Goal: Task Accomplishment & Management: Manage account settings

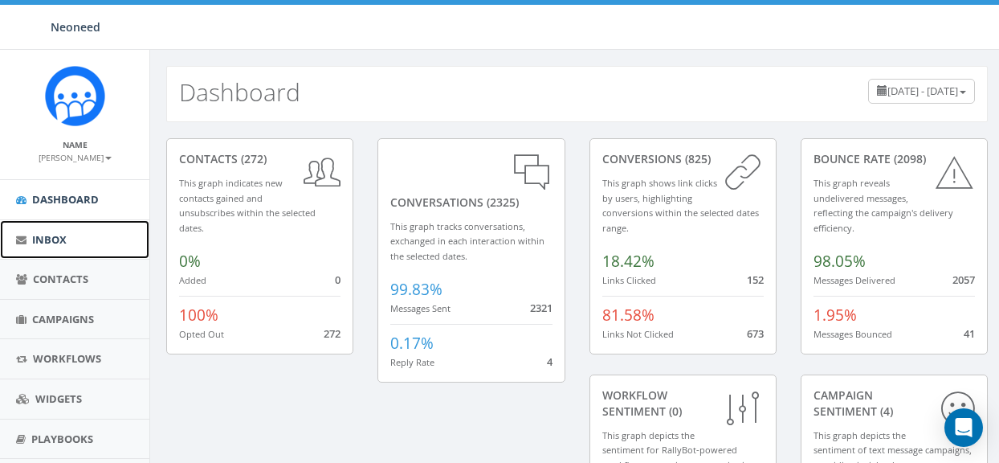
click at [47, 239] on span "Inbox" at bounding box center [49, 239] width 35 height 14
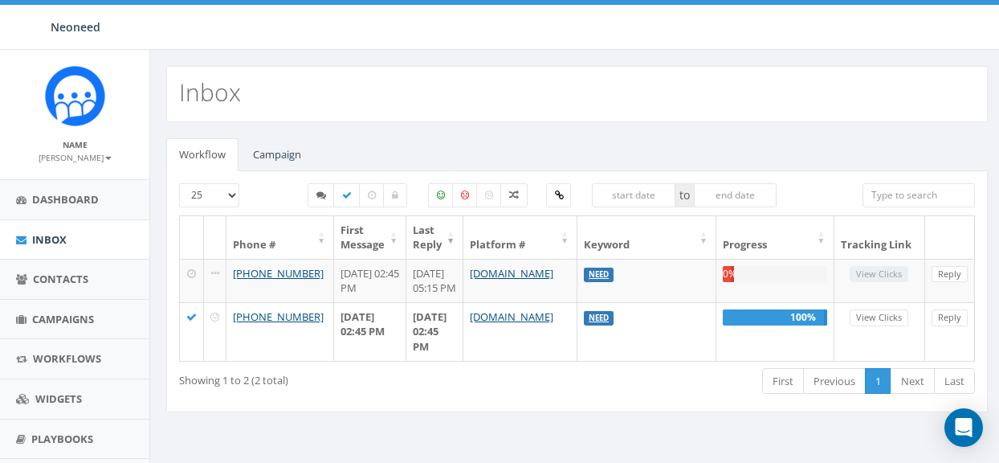
select select
click at [279, 156] on link "Campaign" at bounding box center [277, 154] width 74 height 33
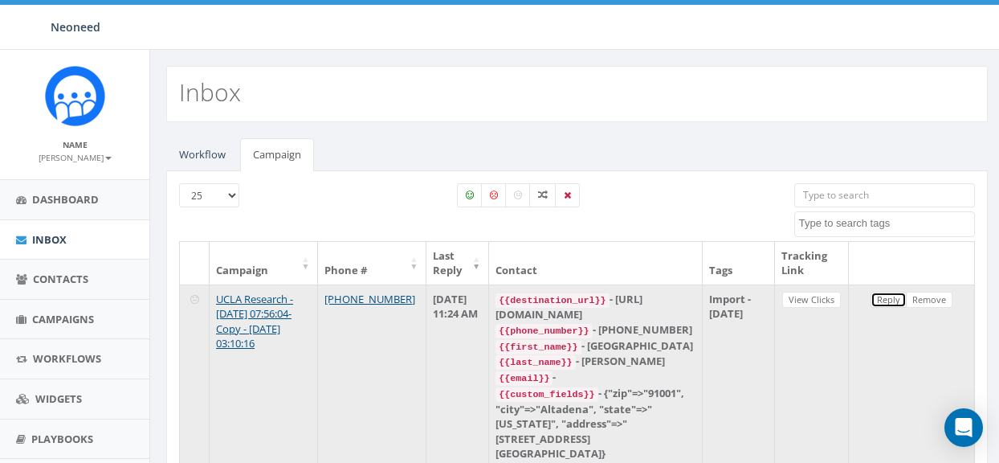
click at [887, 303] on link "Reply" at bounding box center [888, 299] width 36 height 17
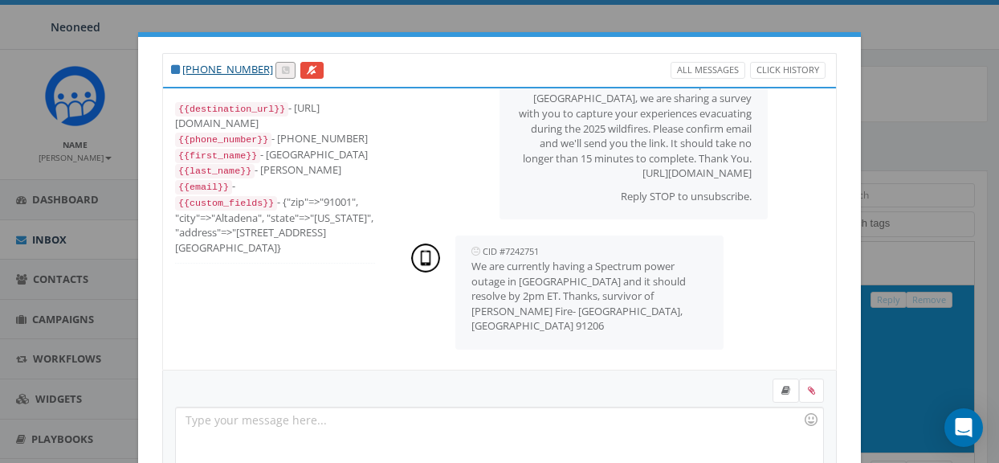
click at [51, 240] on div "+1 626-688-7045 All Messages Click History {{destination_url}} - https://rally.…" at bounding box center [499, 231] width 999 height 463
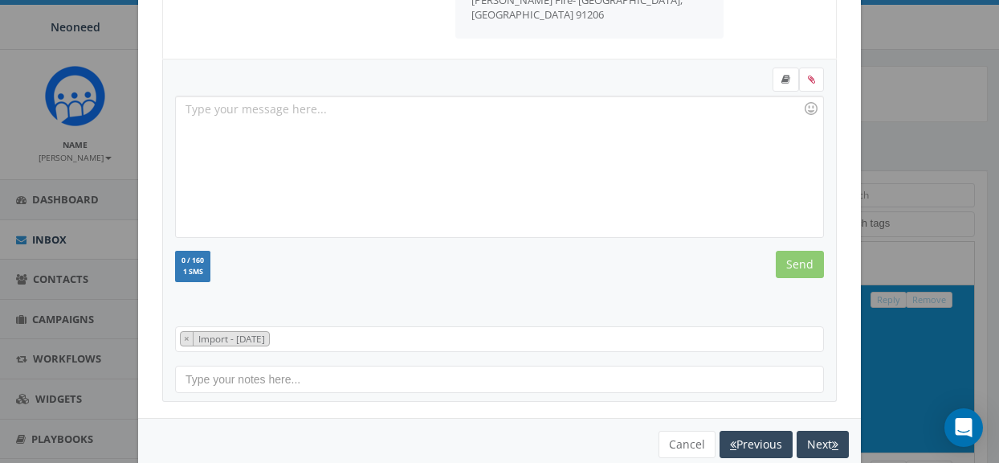
scroll to position [342, 0]
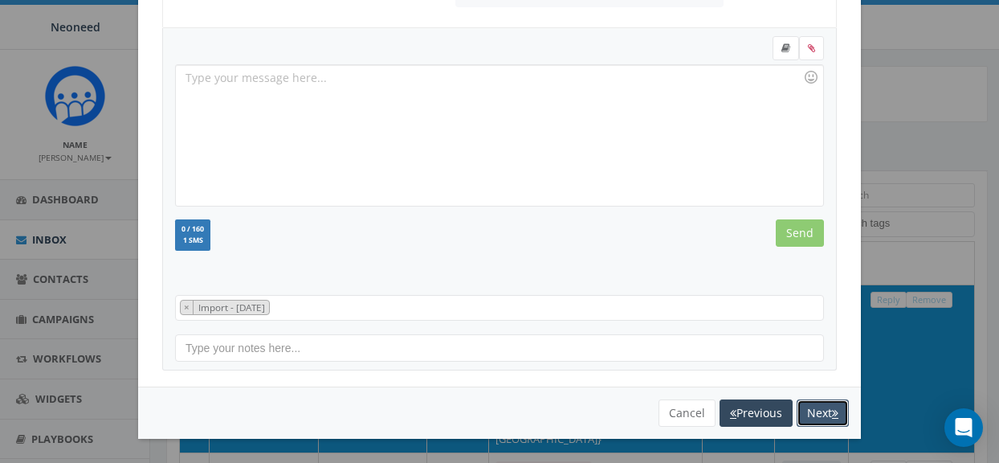
click at [813, 411] on button "Next" at bounding box center [823, 412] width 52 height 27
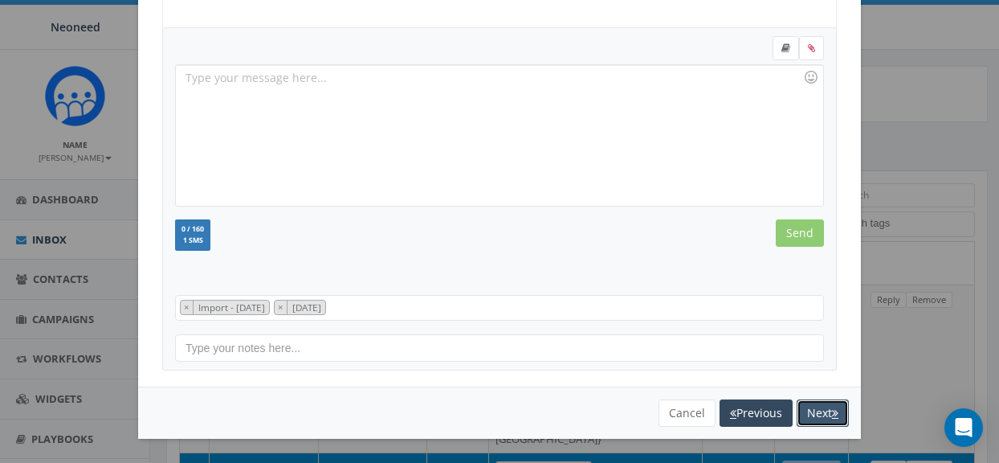
click at [825, 416] on button "Next" at bounding box center [823, 412] width 52 height 27
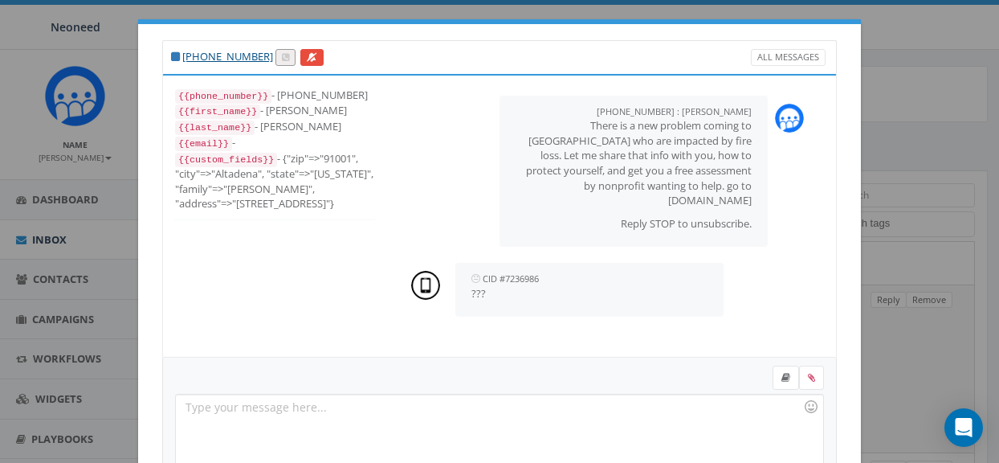
scroll to position [0, 0]
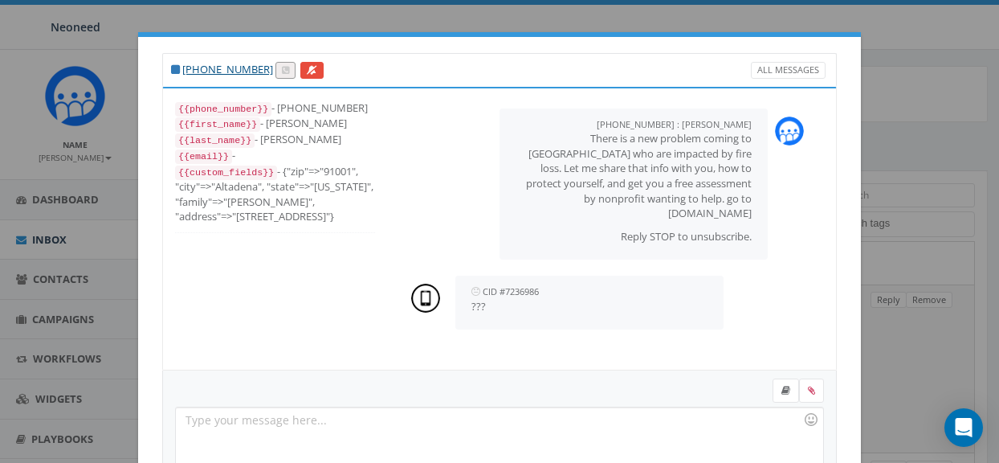
click at [47, 243] on div "+1 626-367-9510 All Messages {{phone_number}} - +16263679510 {{first_name}} - R…" at bounding box center [499, 231] width 999 height 463
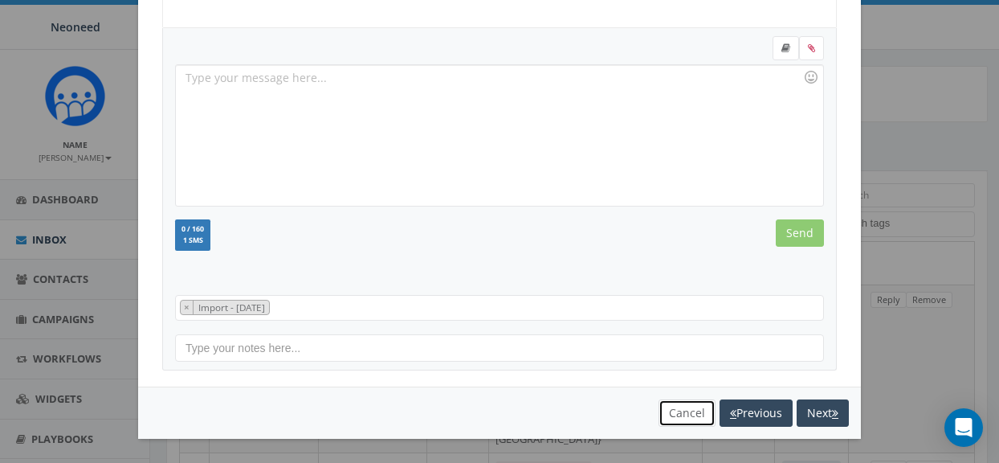
click at [679, 410] on button "Cancel" at bounding box center [686, 412] width 57 height 27
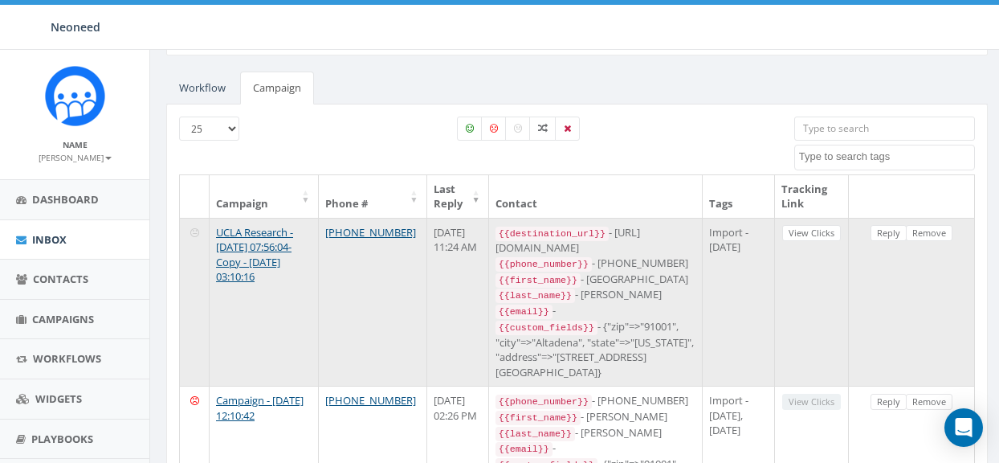
scroll to position [0, 0]
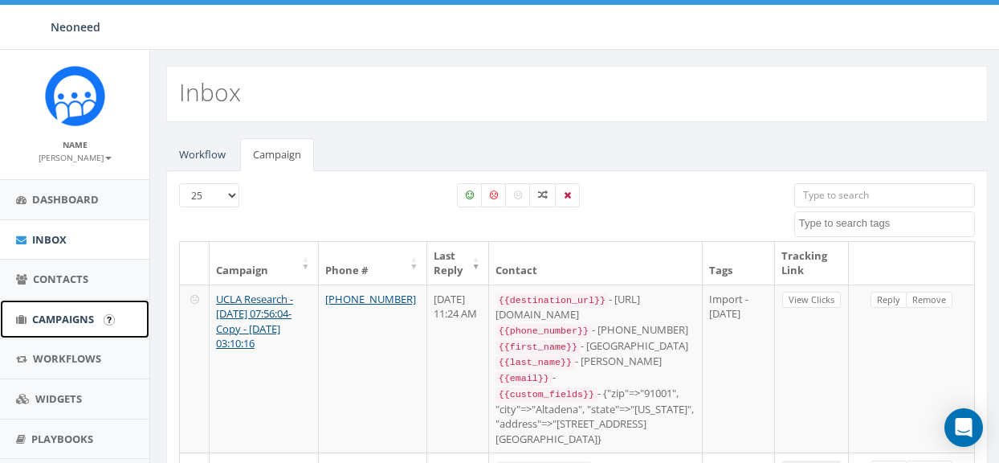
click at [68, 323] on span "Campaigns" at bounding box center [63, 319] width 62 height 14
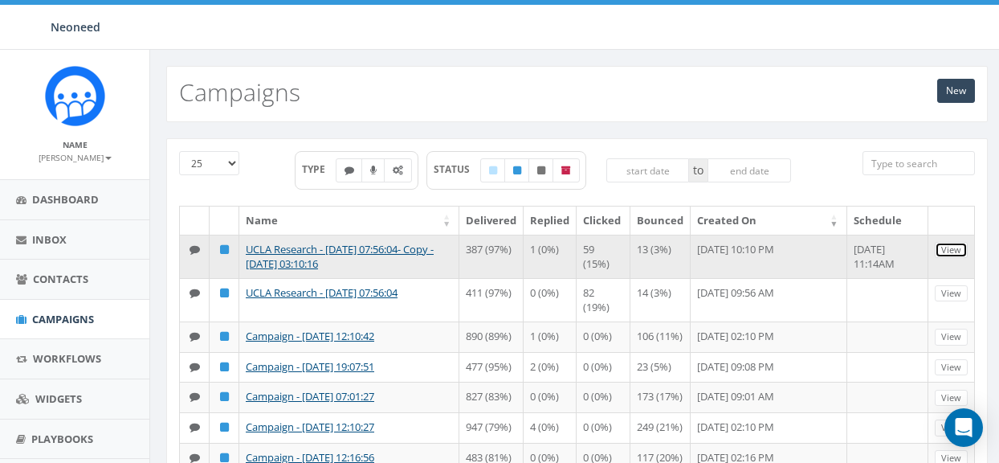
click at [948, 248] on link "View" at bounding box center [951, 250] width 33 height 17
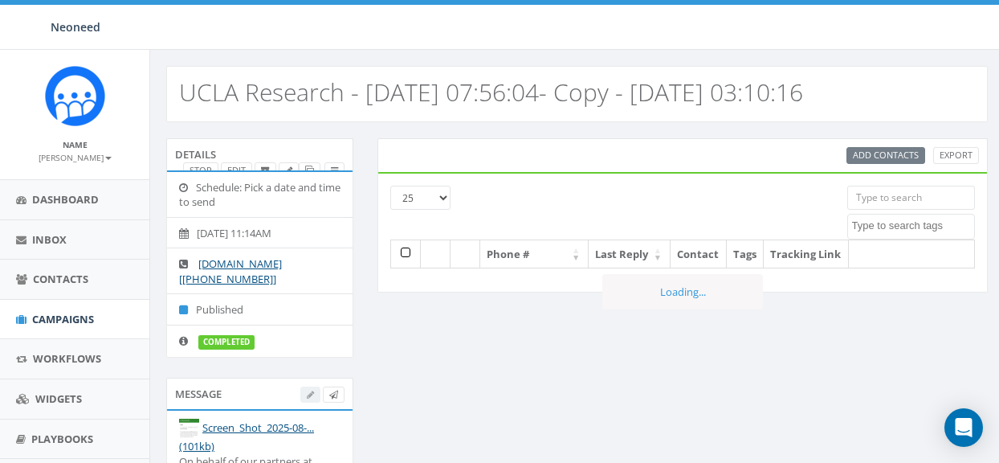
select select
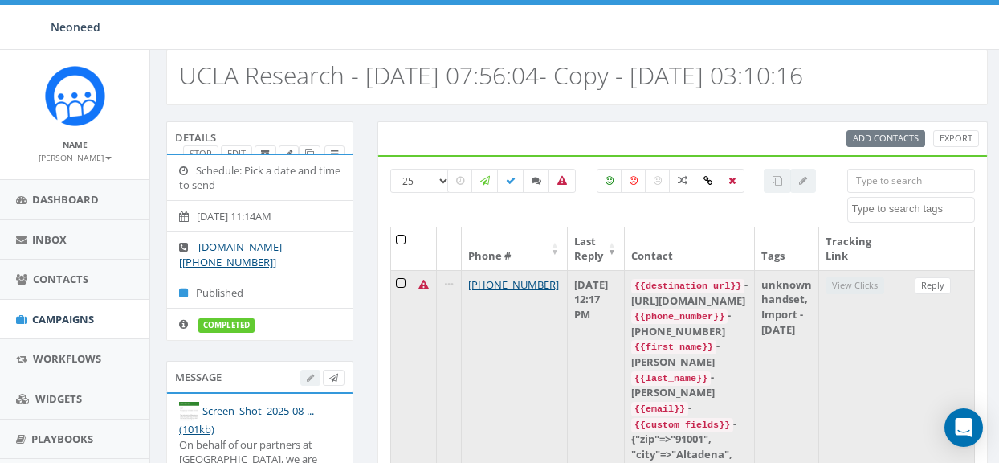
scroll to position [14, 0]
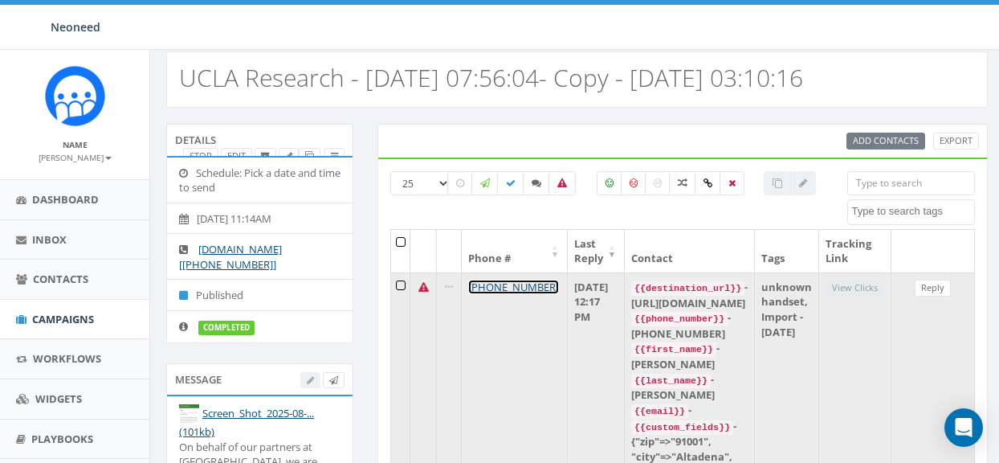
click at [492, 285] on link "+1 213-810-7133" at bounding box center [513, 286] width 91 height 14
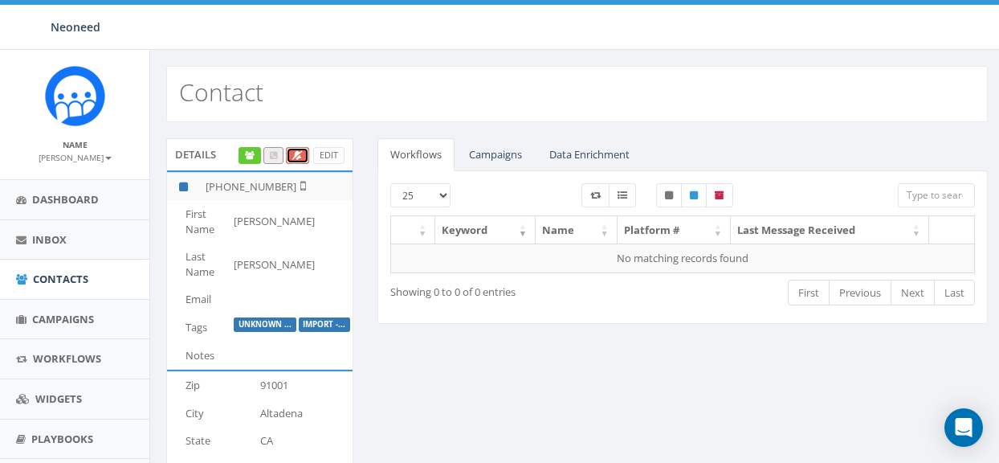
click at [305, 150] on link at bounding box center [297, 155] width 23 height 17
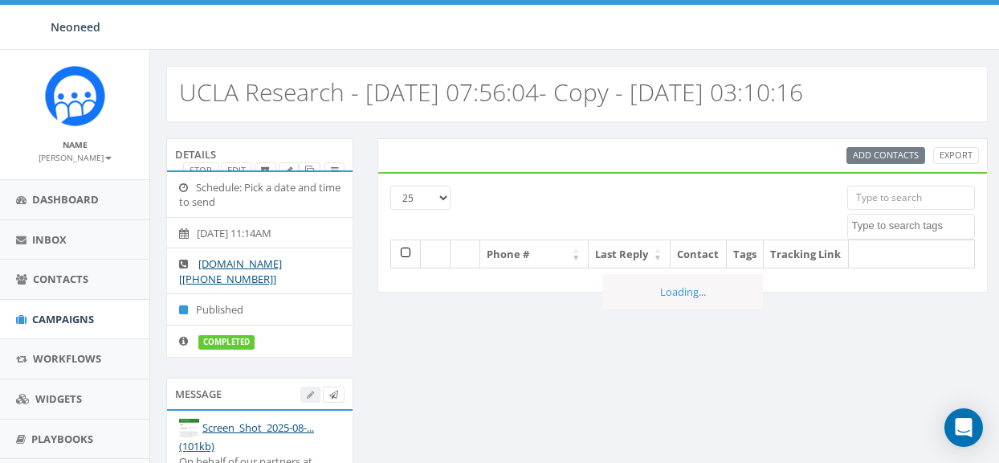
select select
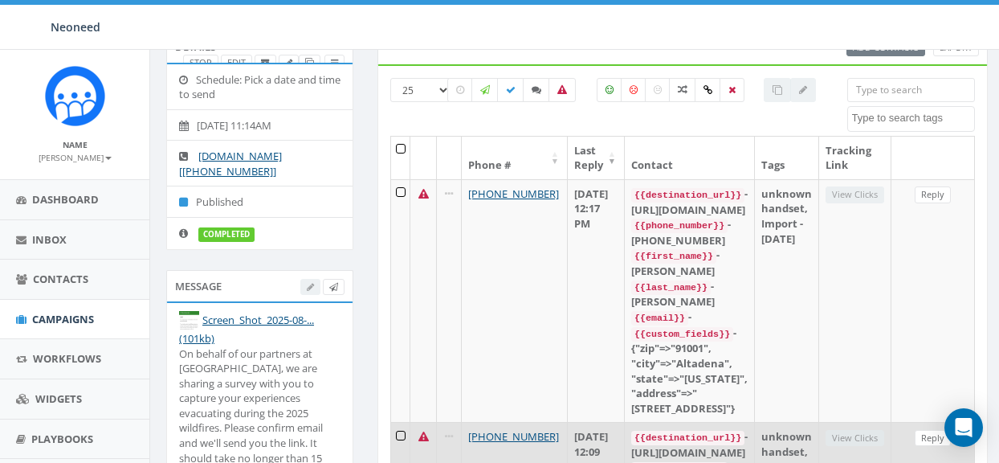
scroll to position [75, 0]
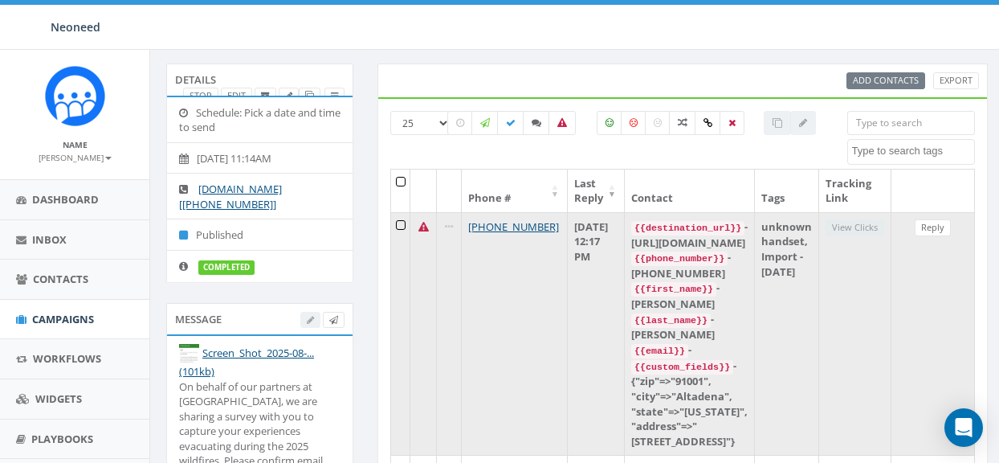
click at [402, 222] on td at bounding box center [400, 333] width 19 height 243
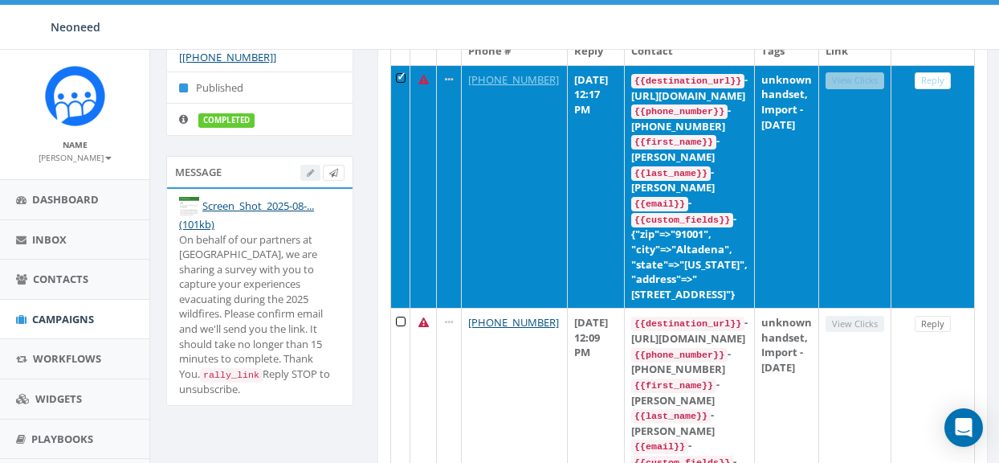
scroll to position [226, 0]
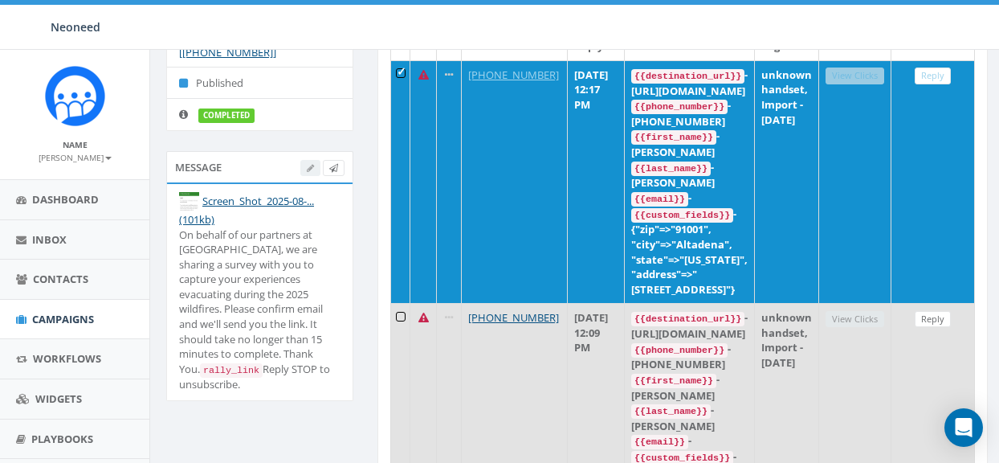
click at [397, 303] on td at bounding box center [400, 424] width 19 height 243
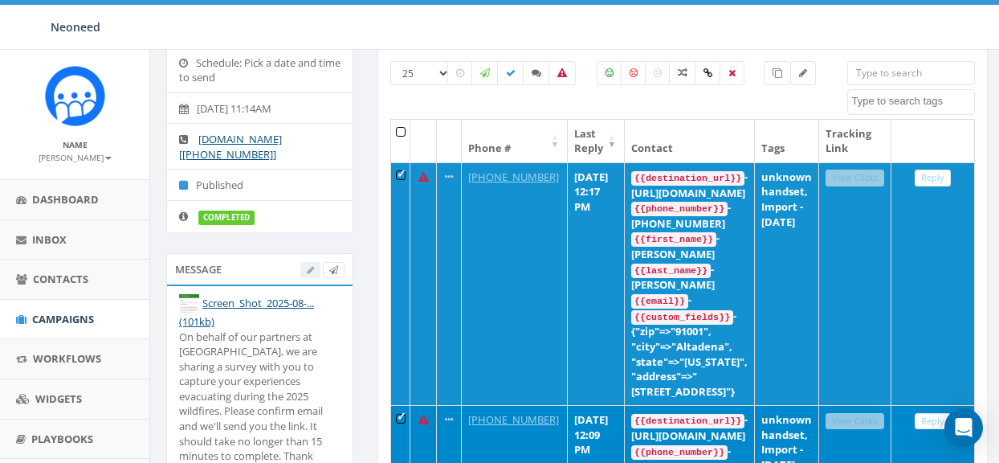
scroll to position [128, 0]
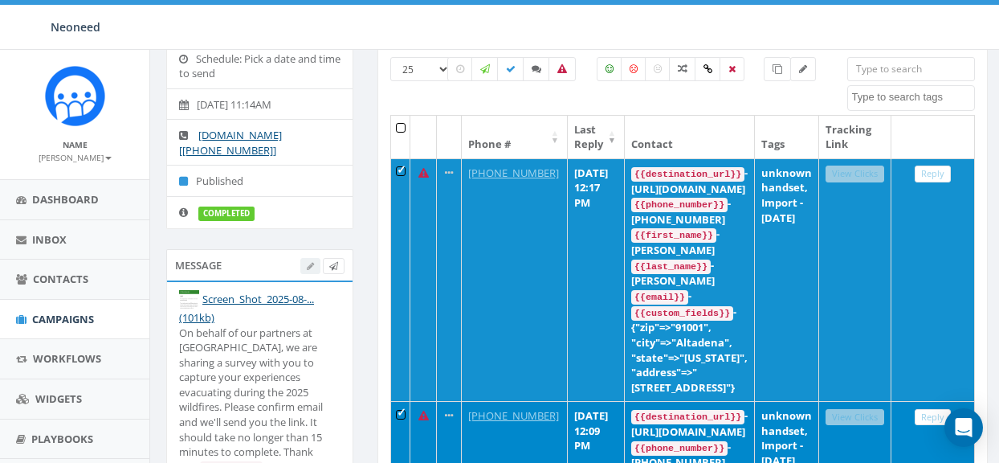
click at [404, 130] on th at bounding box center [400, 137] width 19 height 43
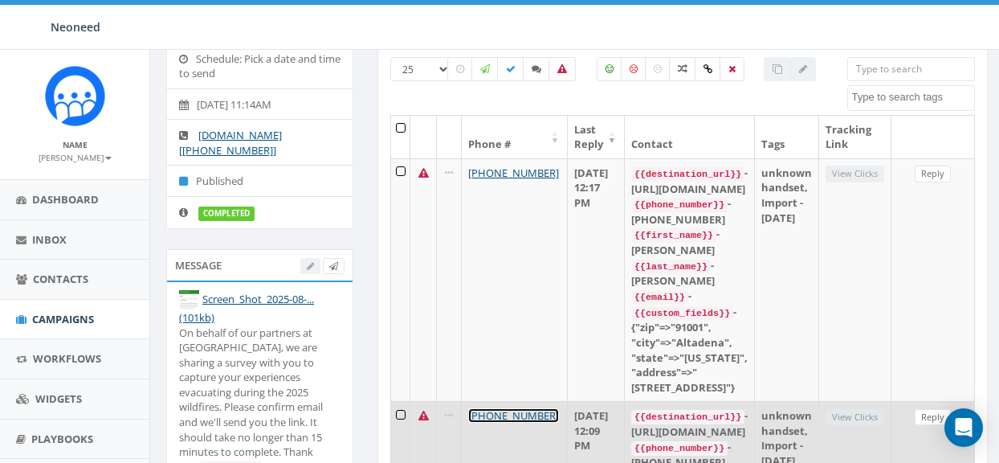
click at [494, 408] on link "+1 267-575-7349" at bounding box center [513, 415] width 91 height 14
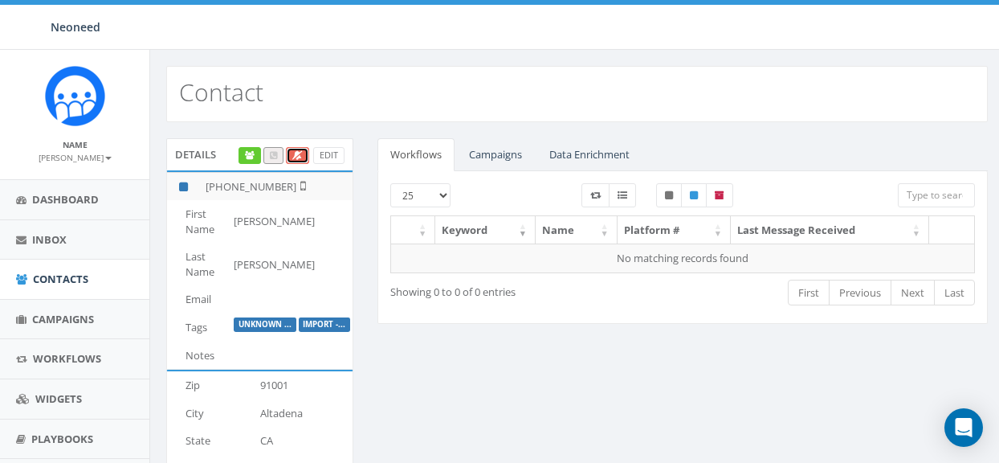
click at [298, 155] on icon at bounding box center [297, 155] width 10 height 9
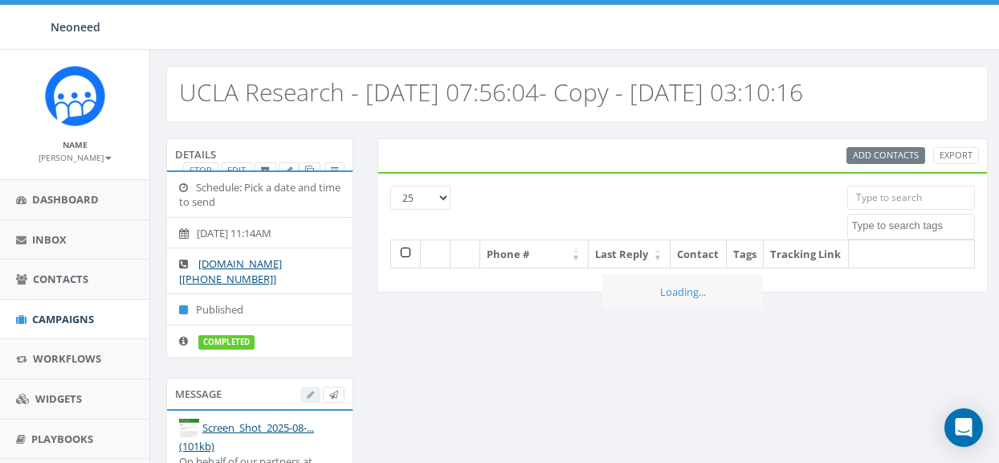
select select
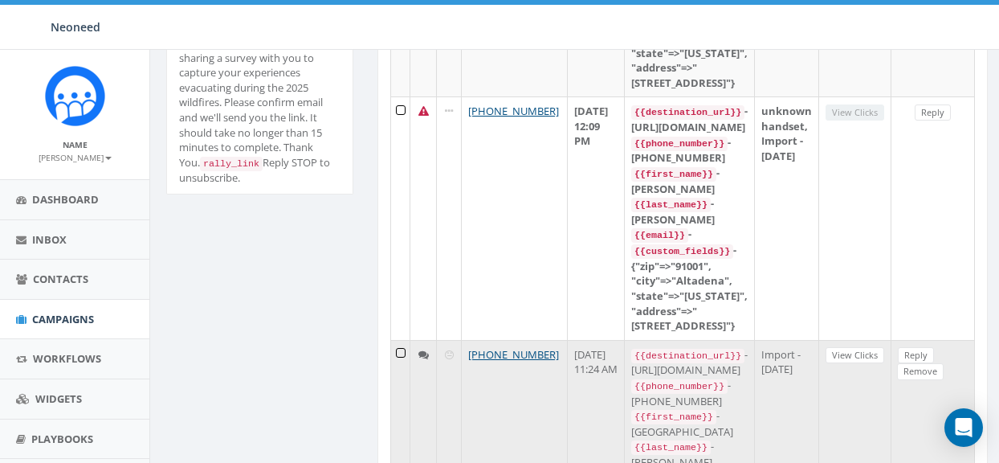
scroll to position [430, 0]
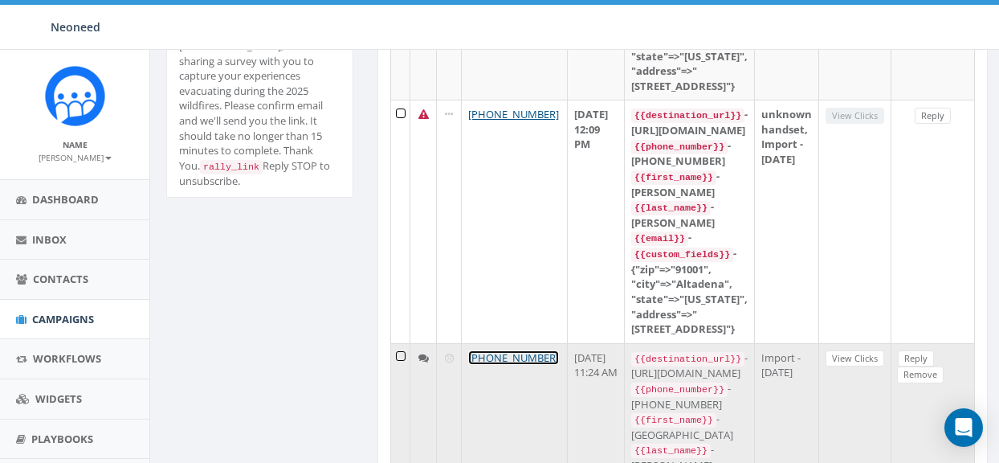
click at [505, 350] on link "[PHONE_NUMBER]" at bounding box center [513, 357] width 91 height 14
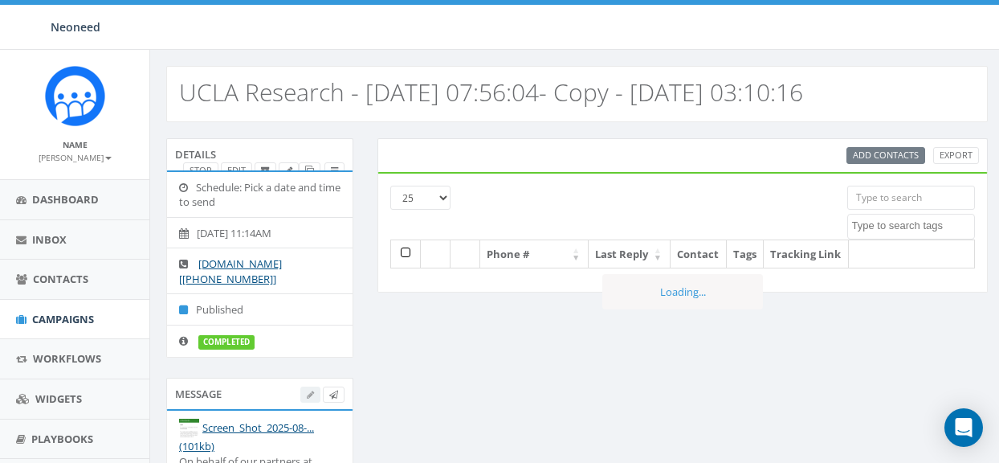
select select
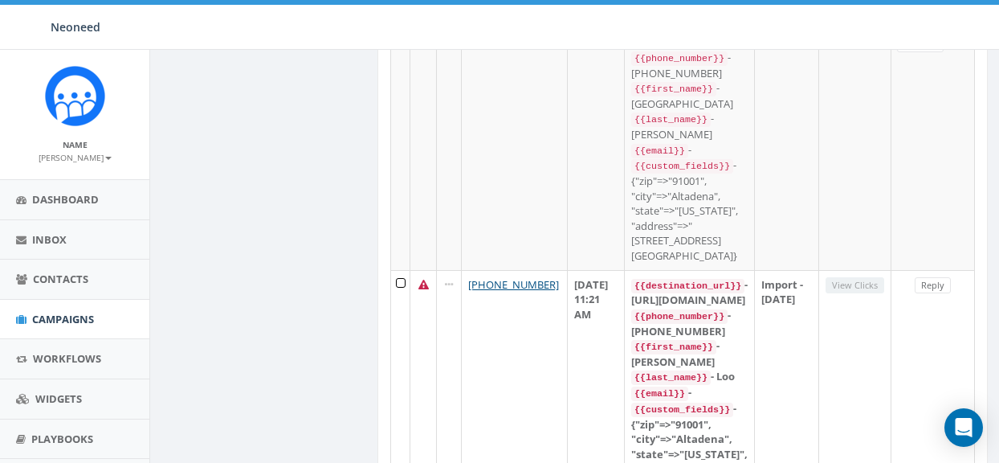
scroll to position [763, 0]
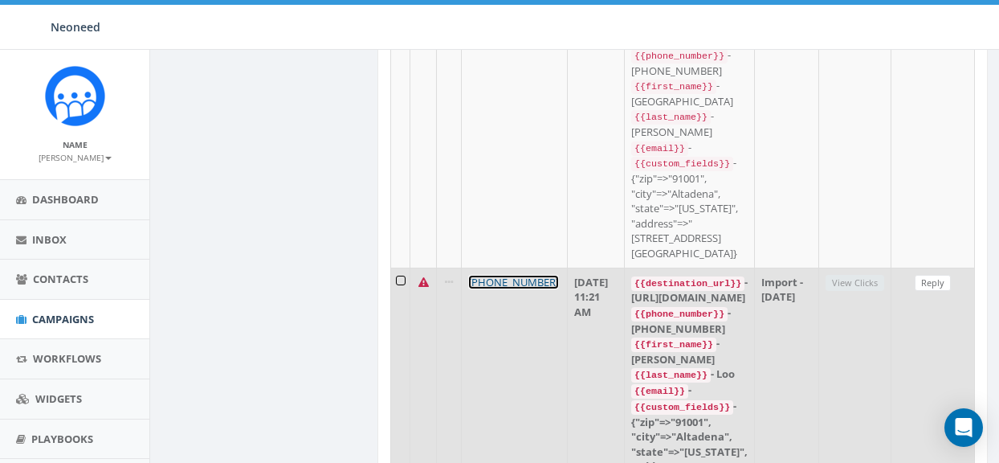
click at [496, 275] on link "[PHONE_NUMBER]" at bounding box center [513, 282] width 91 height 14
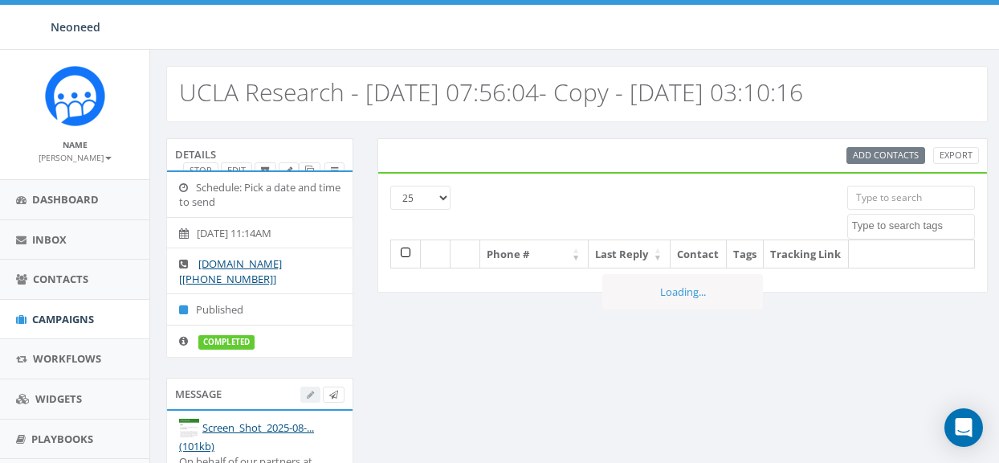
select select
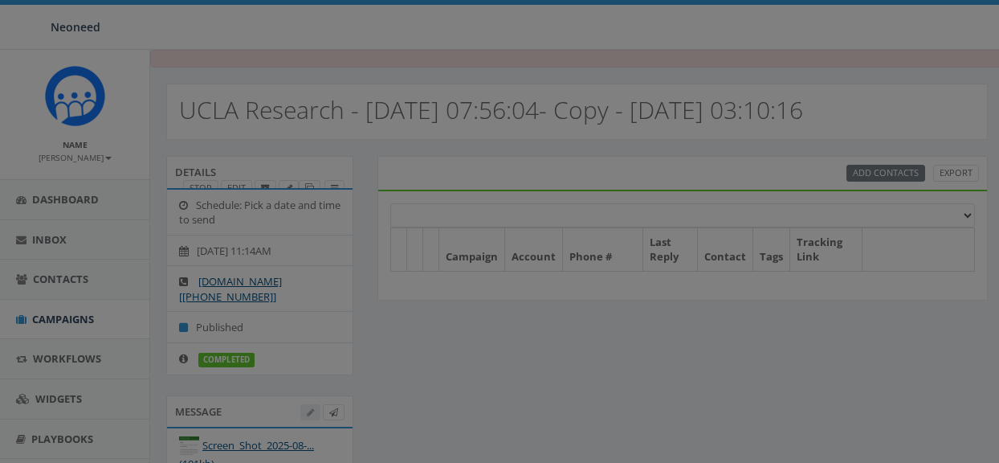
select select
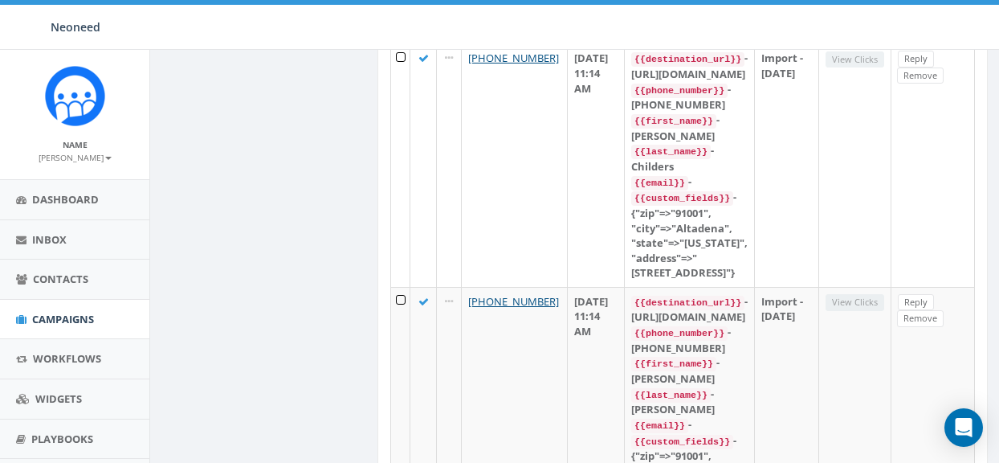
scroll to position [4402, 0]
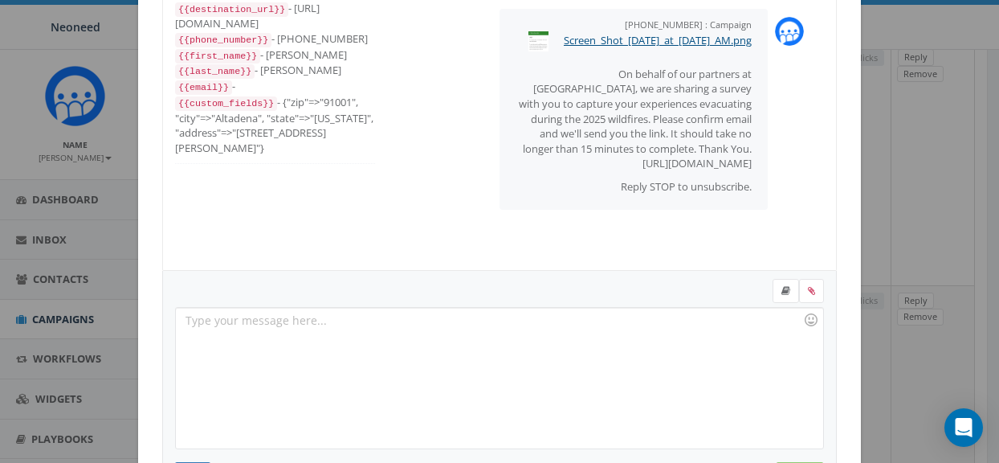
scroll to position [0, 0]
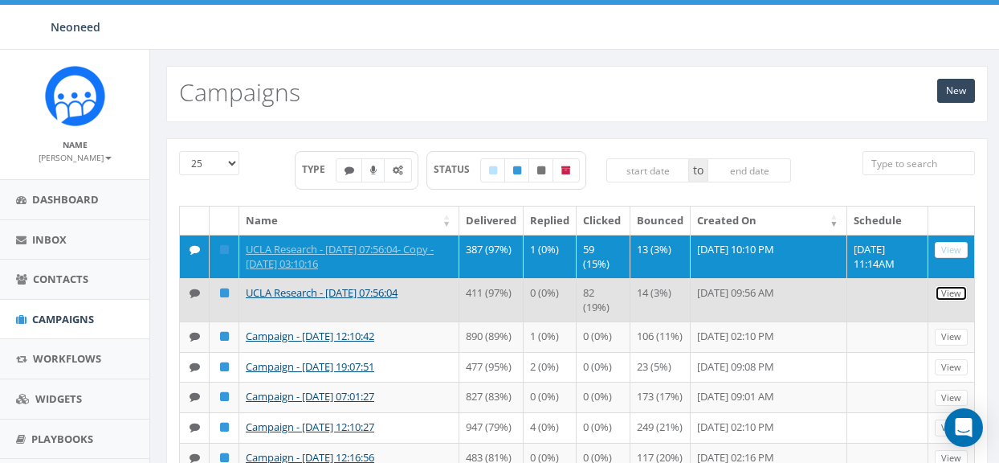
click at [950, 291] on link "View" at bounding box center [951, 293] width 33 height 17
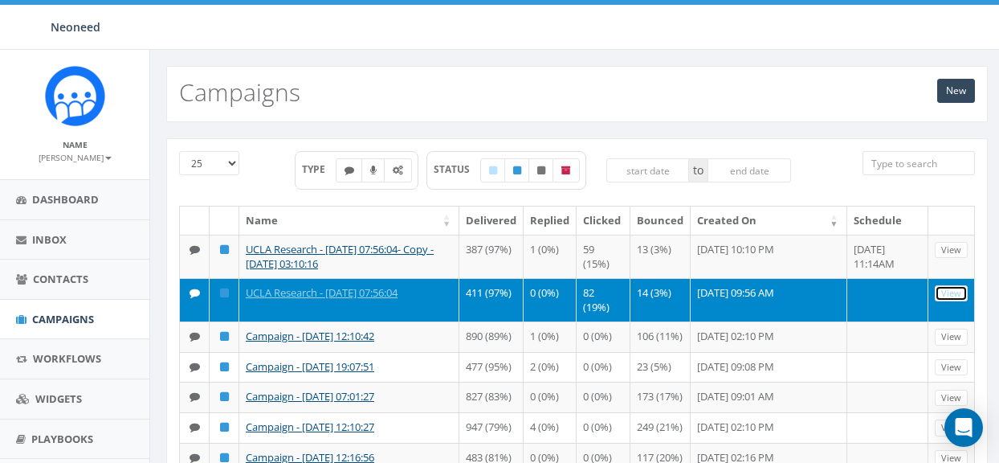
click at [950, 291] on link "View" at bounding box center [951, 293] width 33 height 17
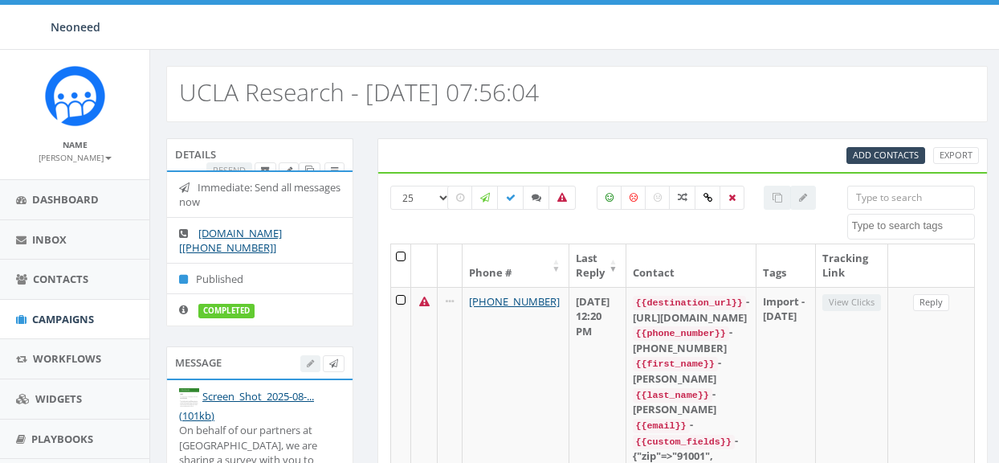
select select
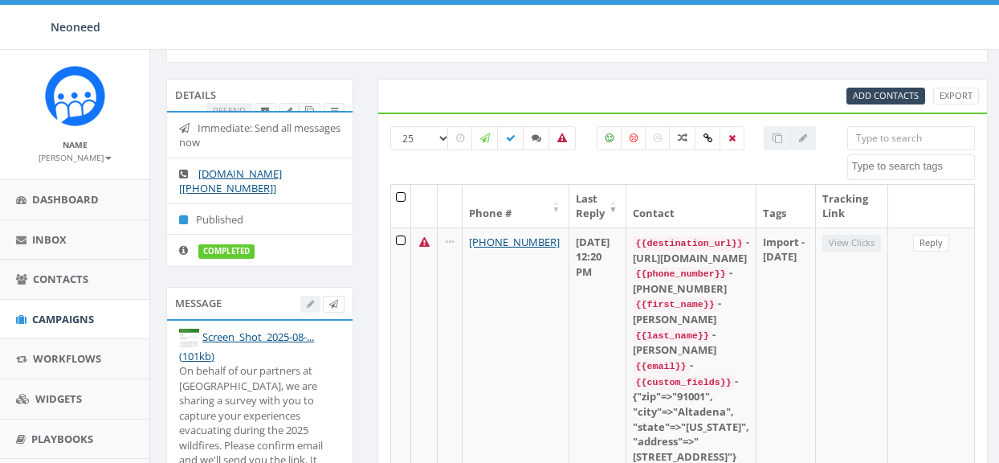
click at [397, 199] on th at bounding box center [401, 206] width 20 height 43
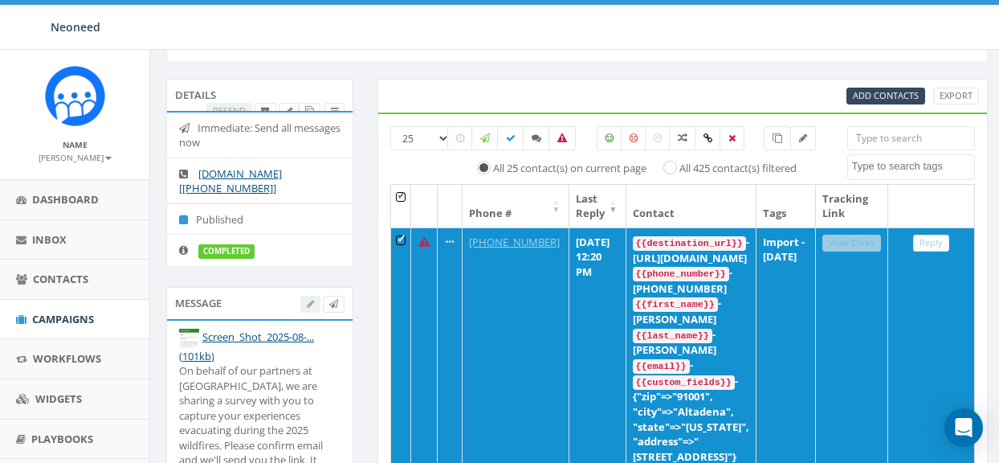
click at [399, 198] on th at bounding box center [401, 206] width 20 height 43
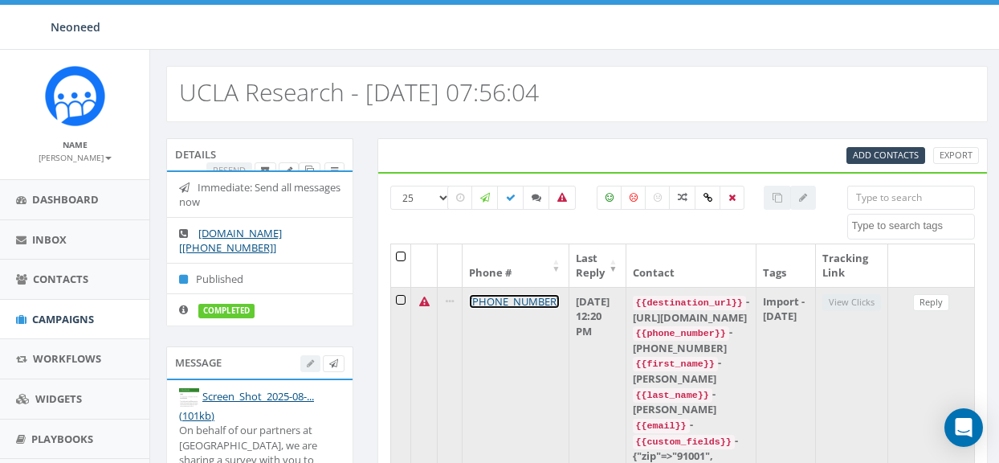
click at [491, 301] on link "[PHONE_NUMBER]" at bounding box center [514, 301] width 91 height 14
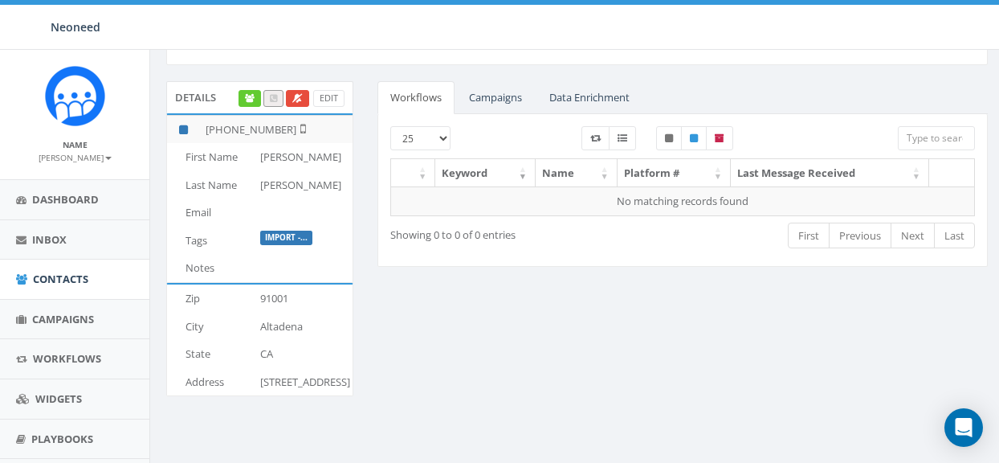
scroll to position [55, 0]
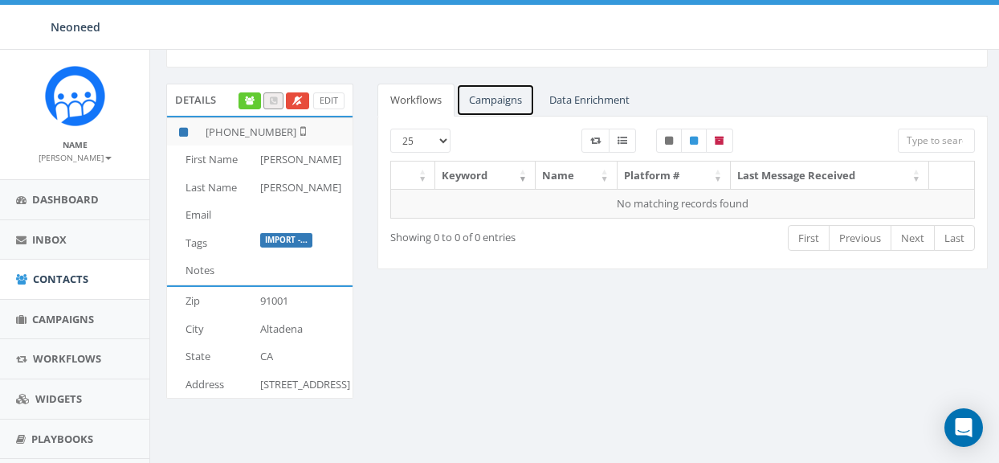
click at [495, 108] on link "Campaigns" at bounding box center [495, 100] width 79 height 33
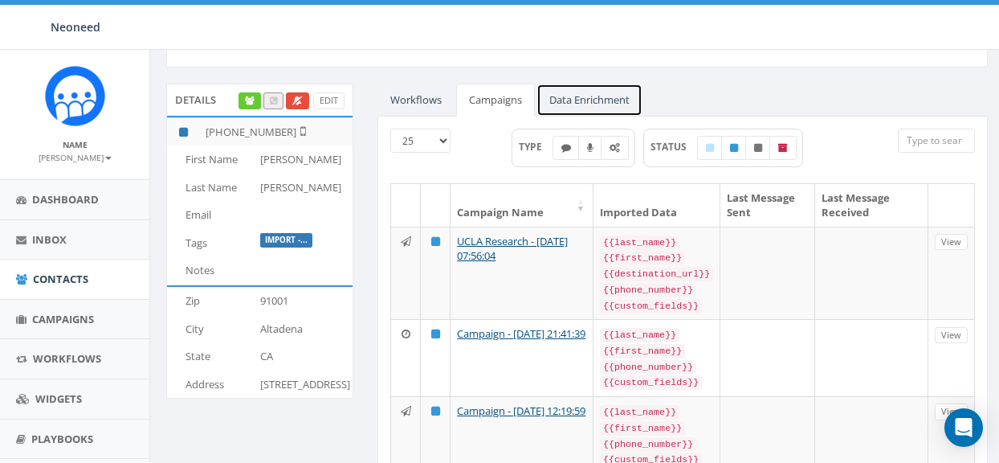
click at [597, 91] on link "Data Enrichment" at bounding box center [589, 100] width 106 height 33
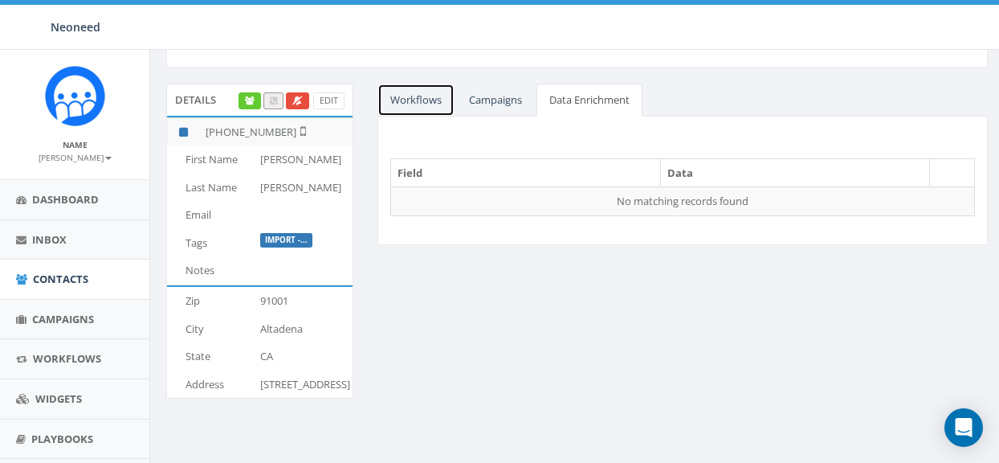
click at [430, 101] on link "Workflows" at bounding box center [415, 100] width 77 height 33
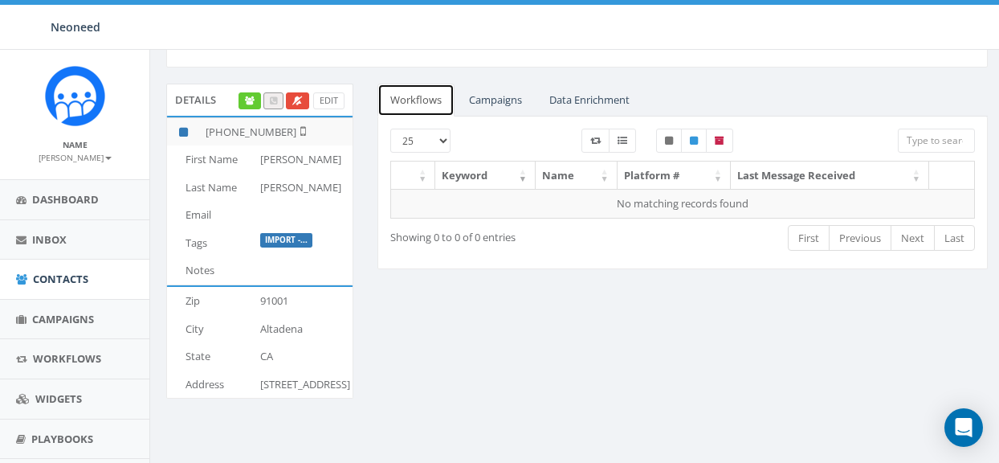
scroll to position [120, 0]
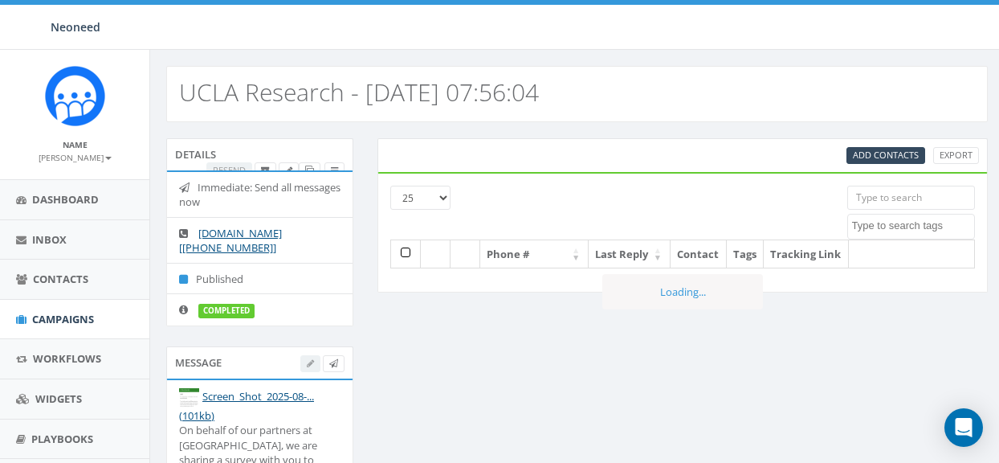
select select
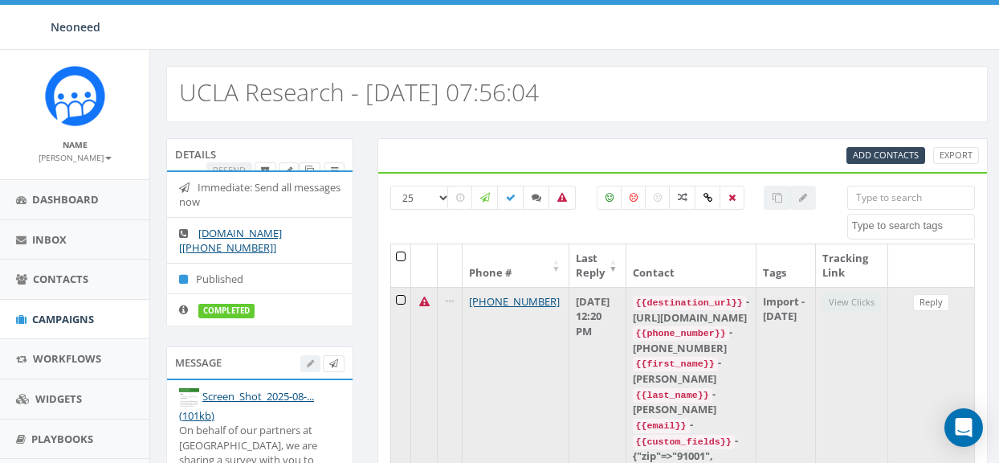
click at [866, 302] on td "View Clicks" at bounding box center [852, 408] width 72 height 243
click at [940, 304] on link "Reply" at bounding box center [931, 302] width 36 height 17
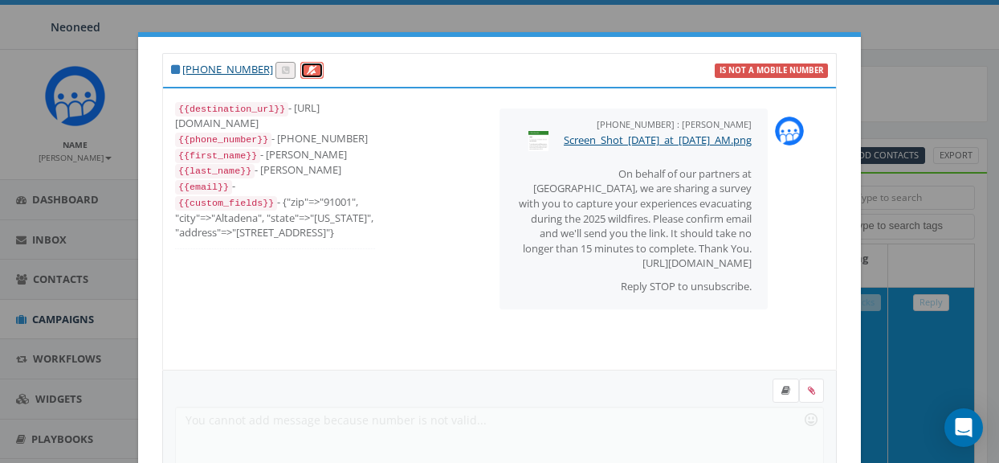
click at [304, 64] on link at bounding box center [311, 70] width 23 height 17
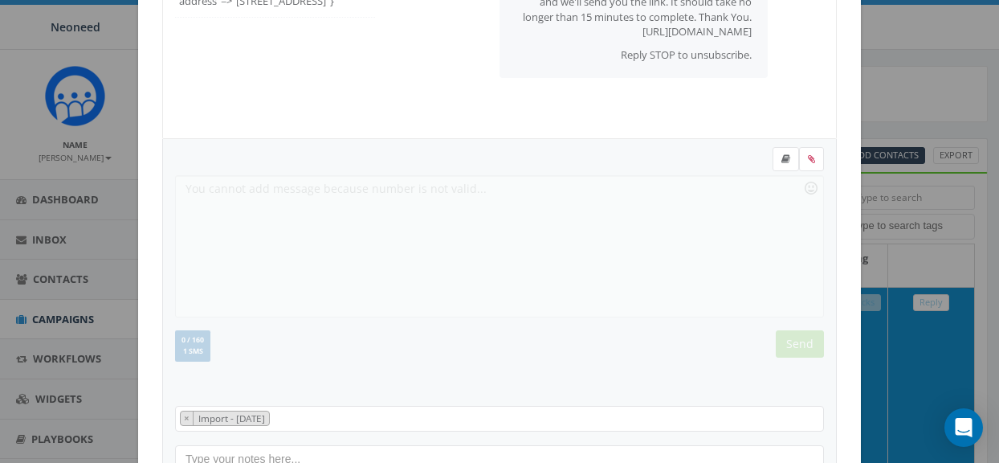
scroll to position [342, 0]
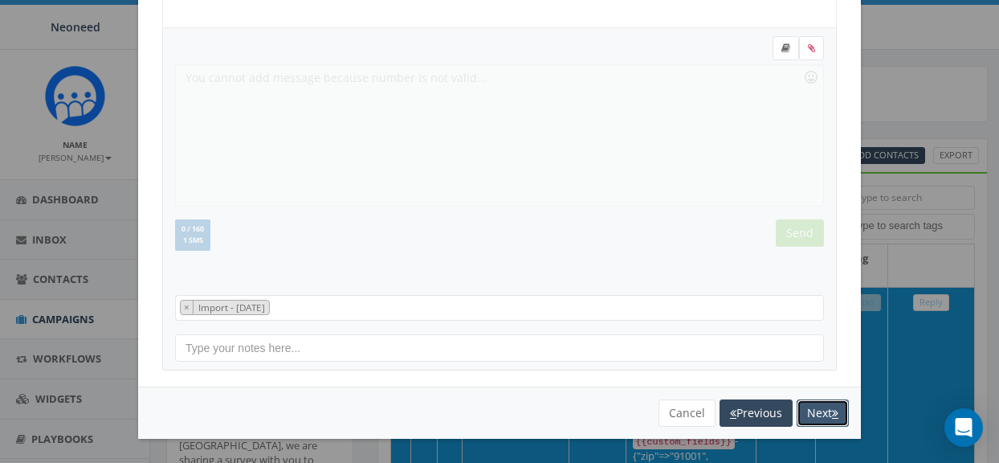
click at [818, 407] on button "Next" at bounding box center [823, 412] width 52 height 27
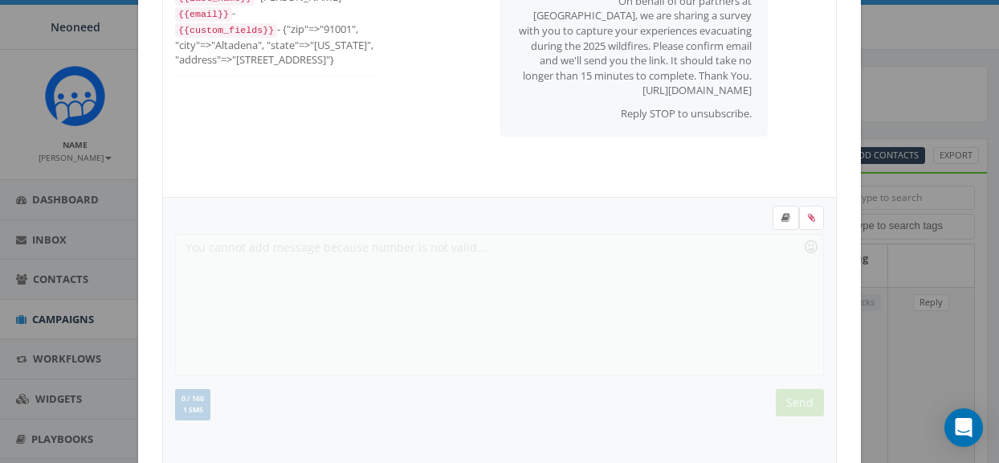
scroll to position [0, 0]
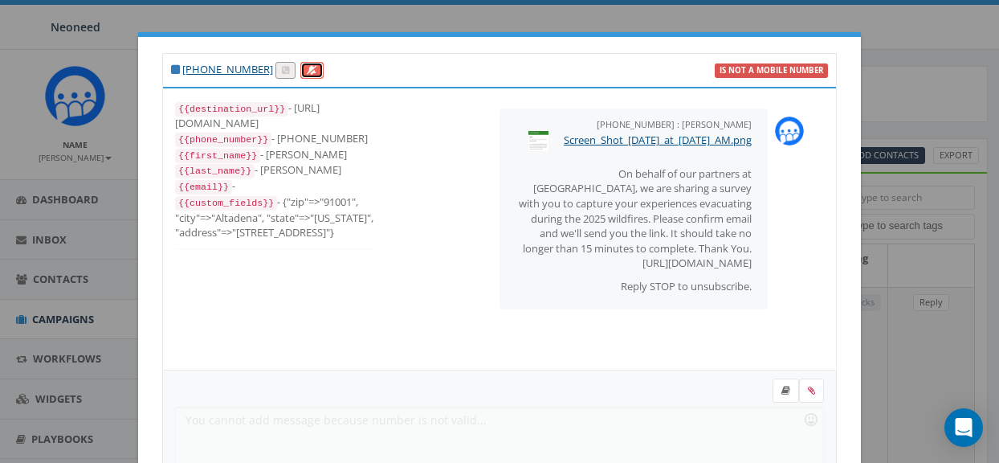
click at [307, 71] on icon at bounding box center [312, 70] width 10 height 9
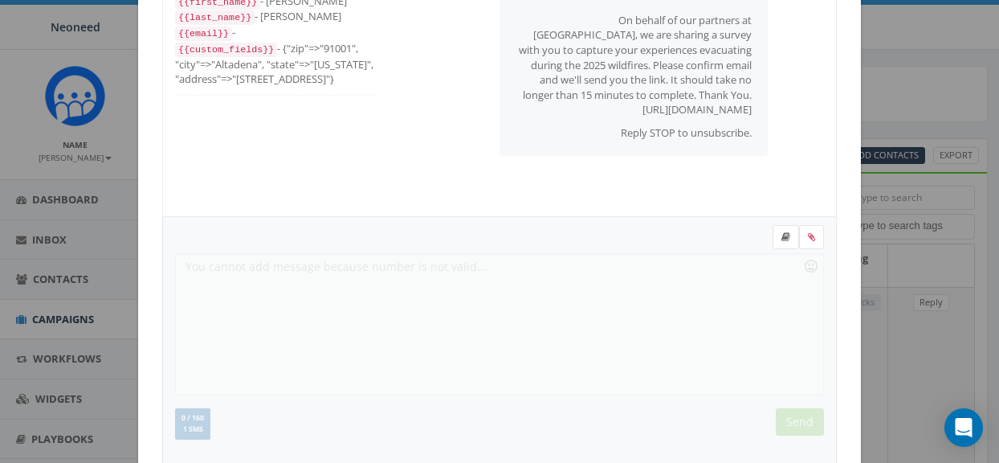
scroll to position [342, 0]
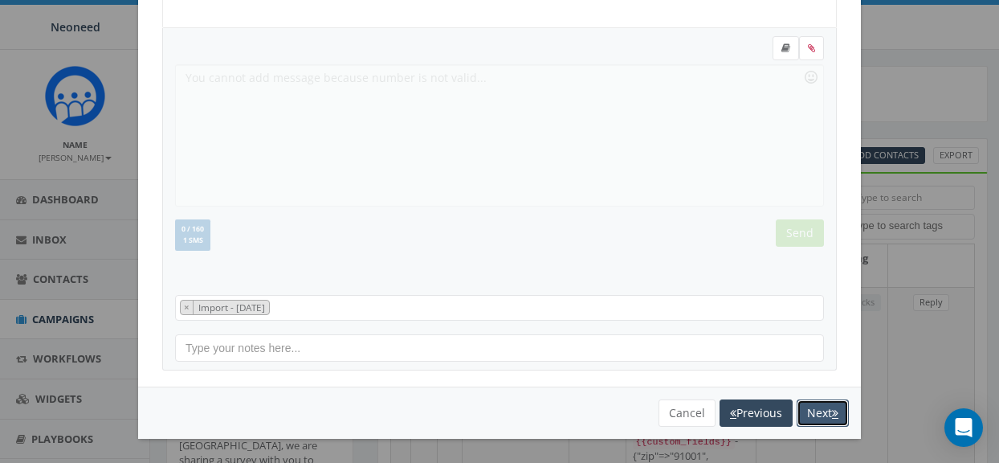
click at [838, 414] on button "Next" at bounding box center [823, 412] width 52 height 27
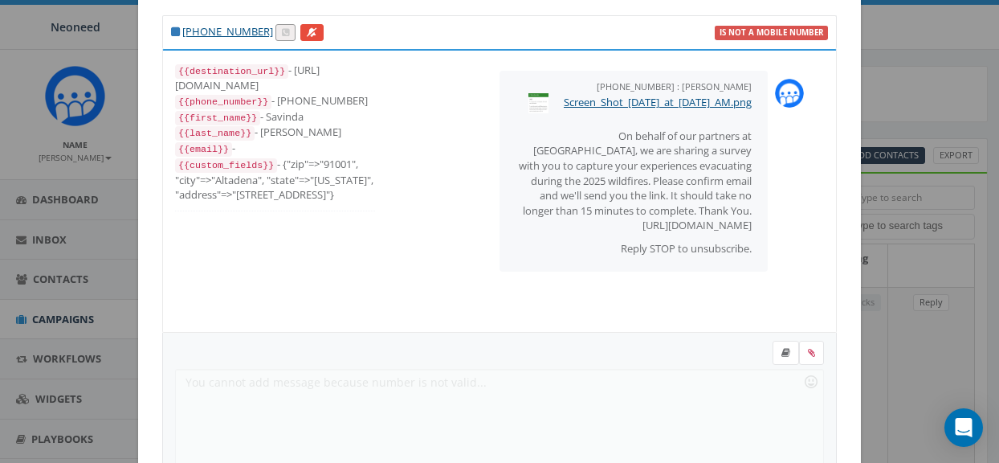
scroll to position [0, 0]
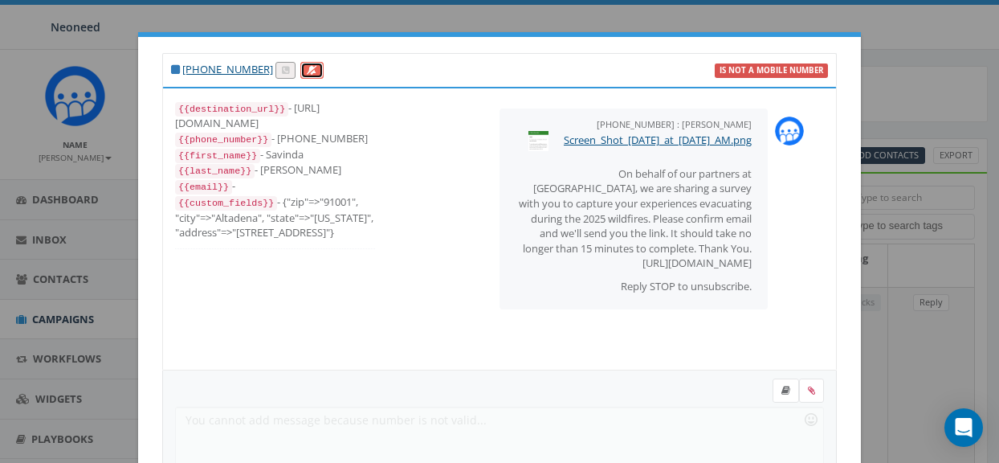
click at [307, 69] on icon at bounding box center [312, 70] width 10 height 9
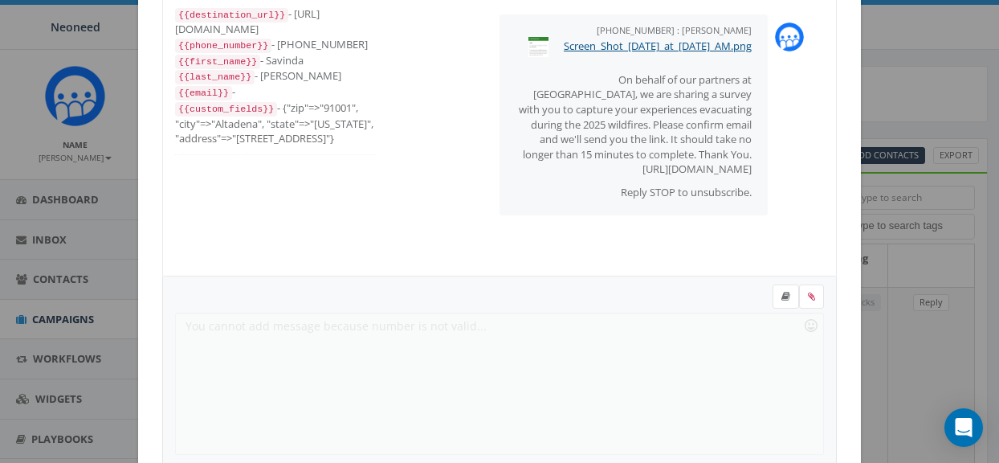
scroll to position [342, 0]
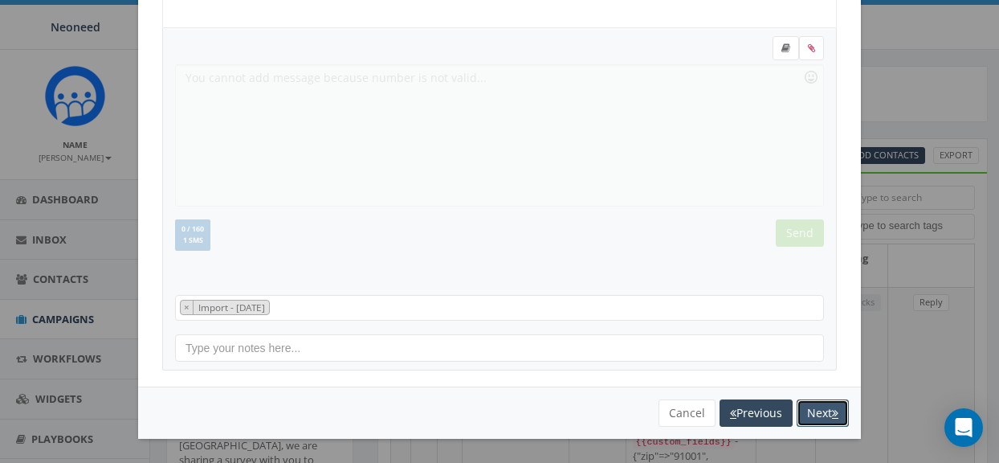
click at [819, 416] on button "Next" at bounding box center [823, 412] width 52 height 27
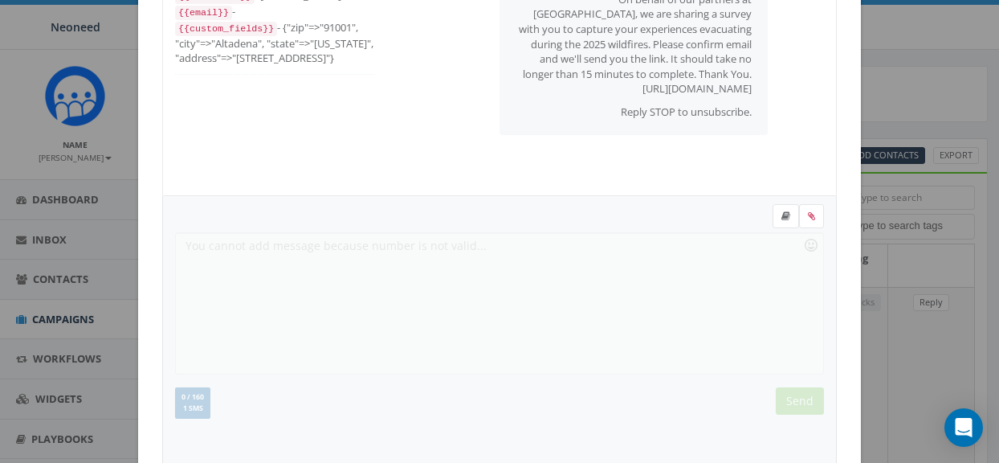
scroll to position [0, 0]
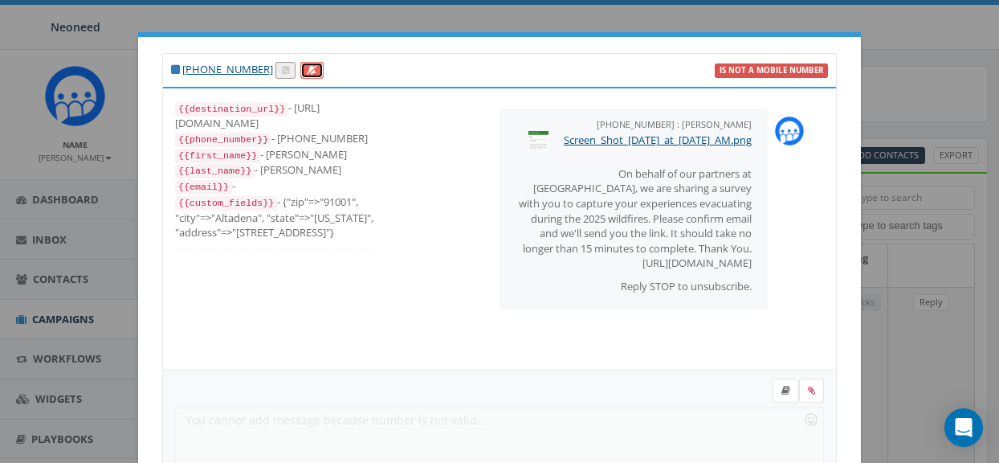
click at [307, 68] on icon at bounding box center [312, 70] width 10 height 9
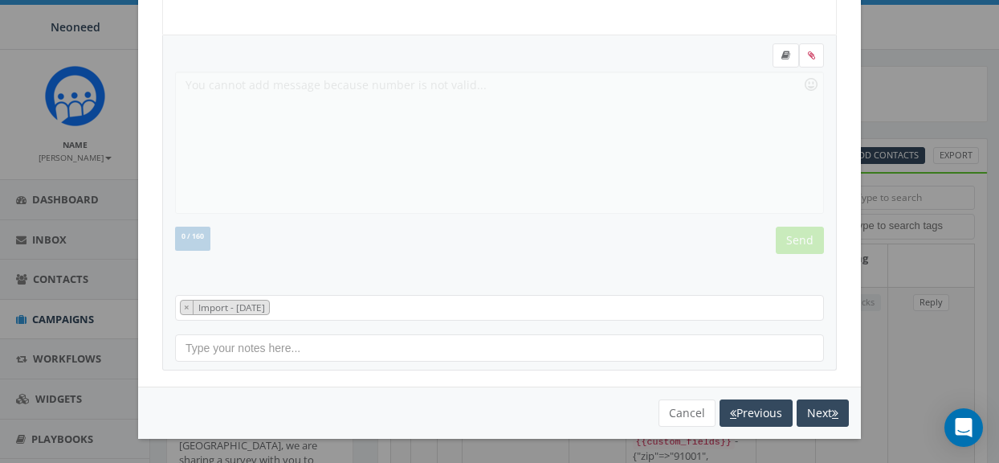
scroll to position [335, 0]
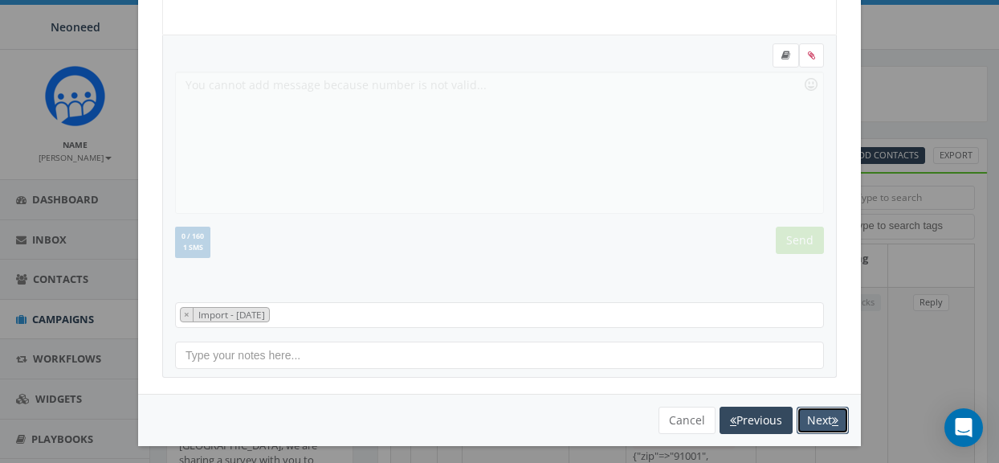
click at [827, 418] on button "Next" at bounding box center [823, 419] width 52 height 27
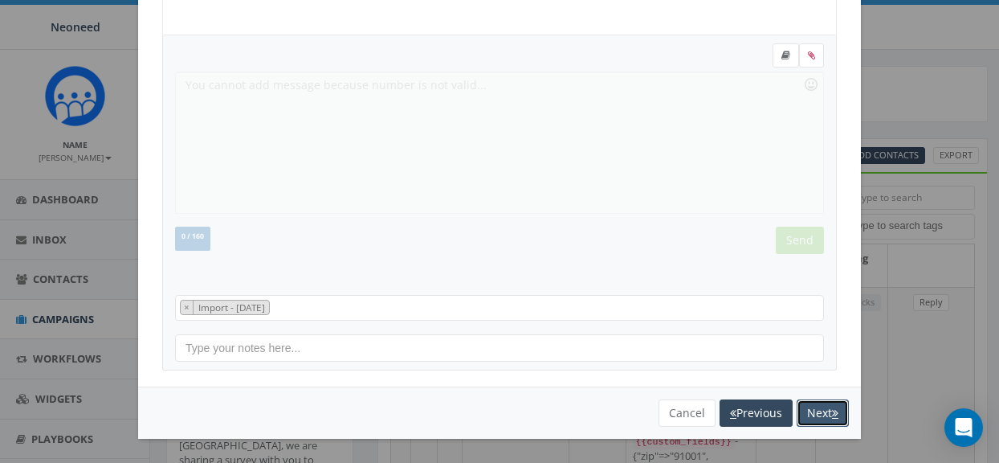
click at [824, 412] on button "Next" at bounding box center [823, 412] width 52 height 27
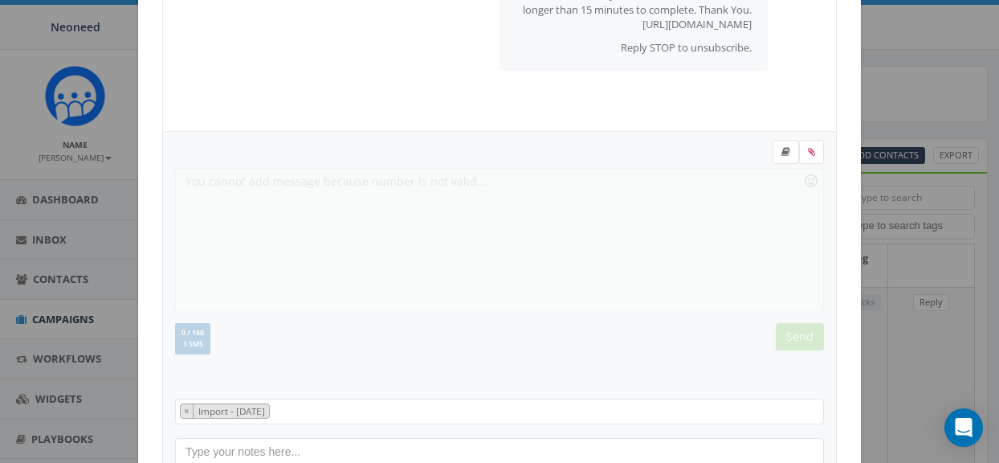
scroll to position [342, 0]
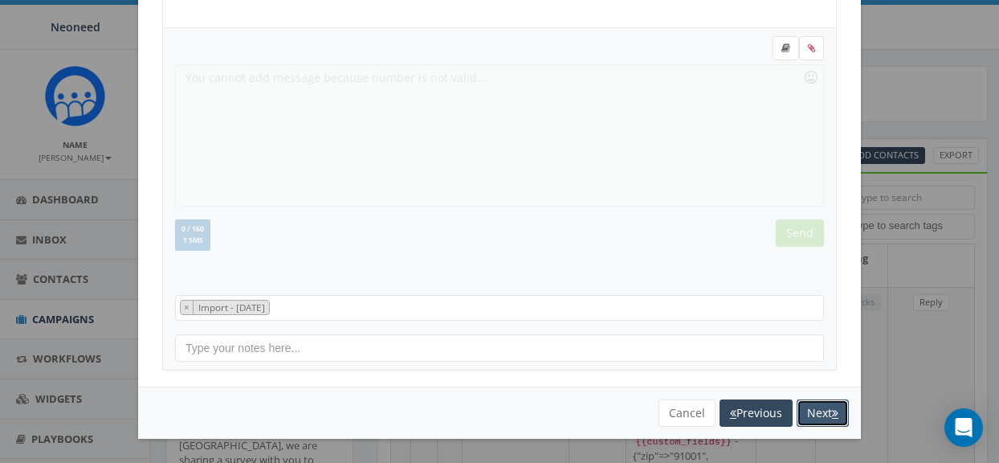
click at [829, 409] on button "Next" at bounding box center [823, 412] width 52 height 27
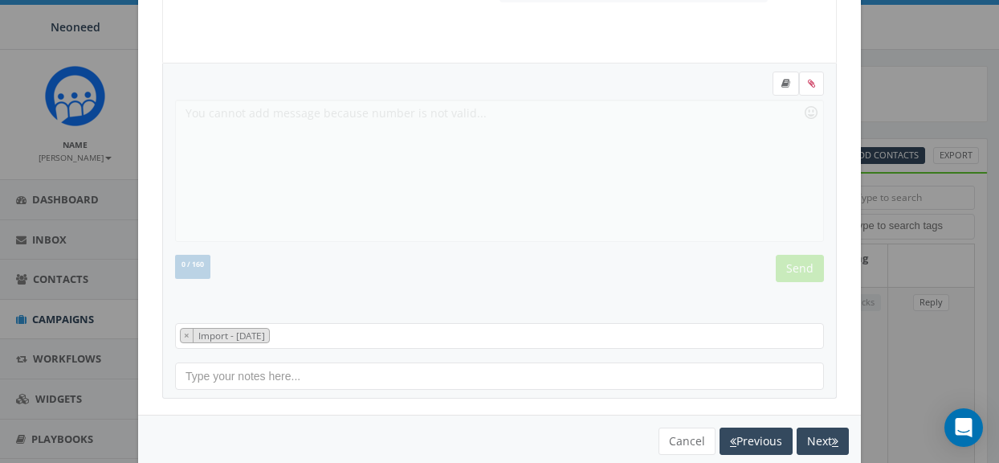
scroll to position [335, 0]
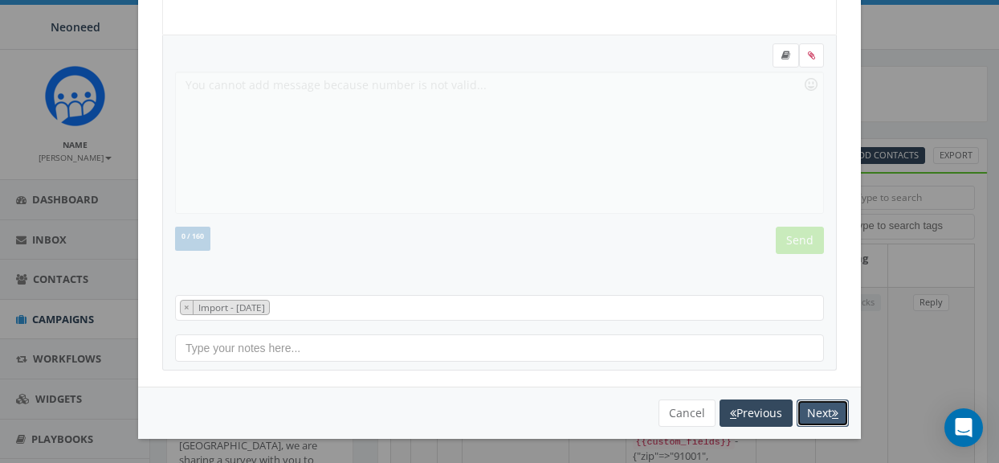
click at [825, 410] on button "Next" at bounding box center [823, 412] width 52 height 27
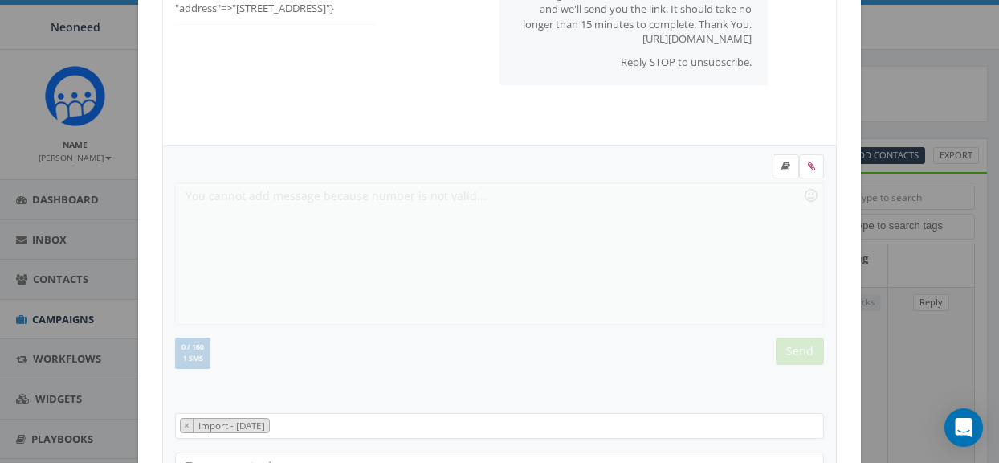
scroll to position [342, 0]
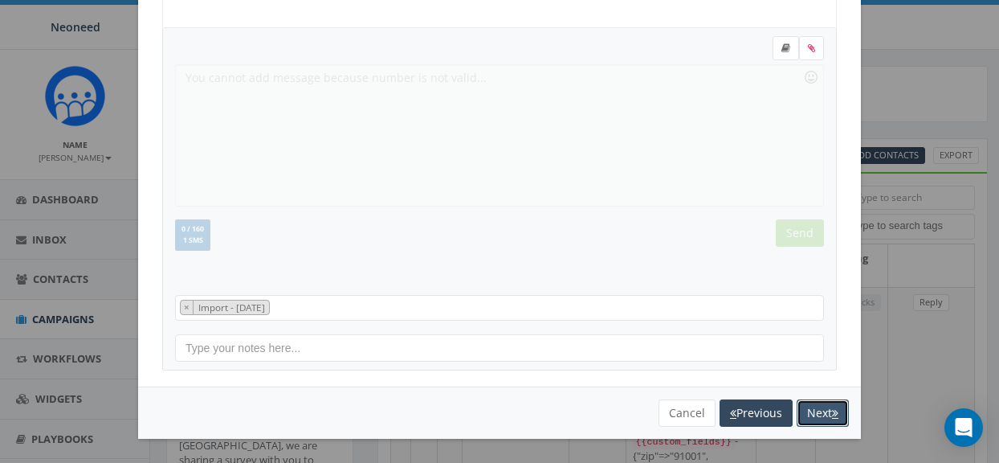
click at [816, 411] on button "Next" at bounding box center [823, 412] width 52 height 27
click at [816, 416] on button "Next" at bounding box center [823, 412] width 52 height 27
click at [823, 414] on button "Next" at bounding box center [823, 412] width 52 height 27
click at [823, 417] on button "Next" at bounding box center [823, 412] width 52 height 27
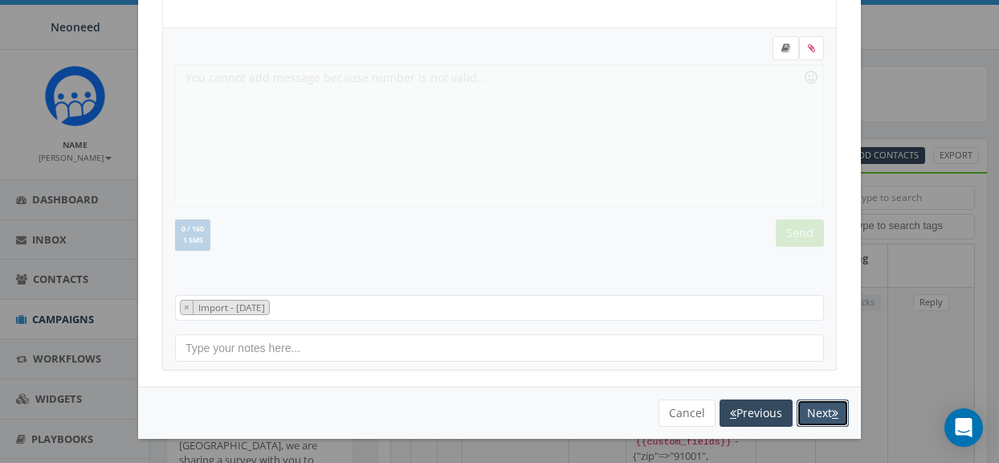
click at [823, 414] on button "Next" at bounding box center [823, 412] width 52 height 27
click at [827, 416] on button "Next" at bounding box center [823, 412] width 52 height 27
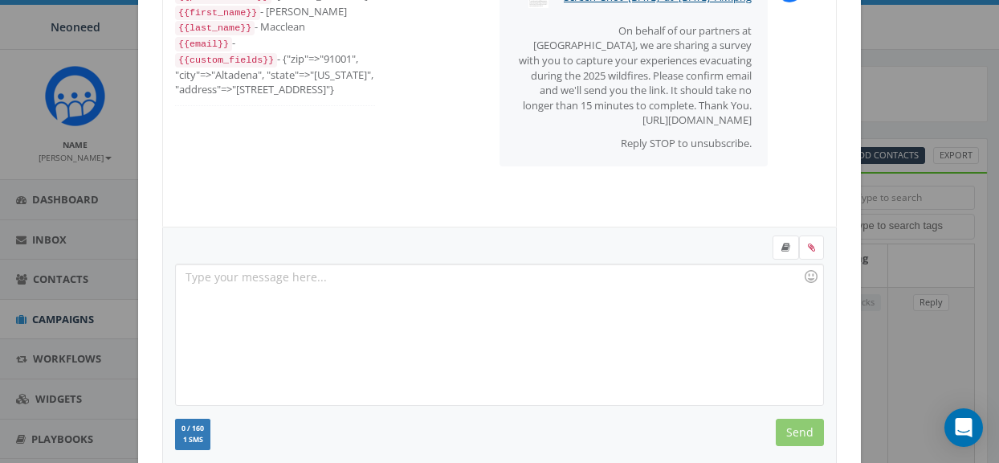
scroll to position [0, 0]
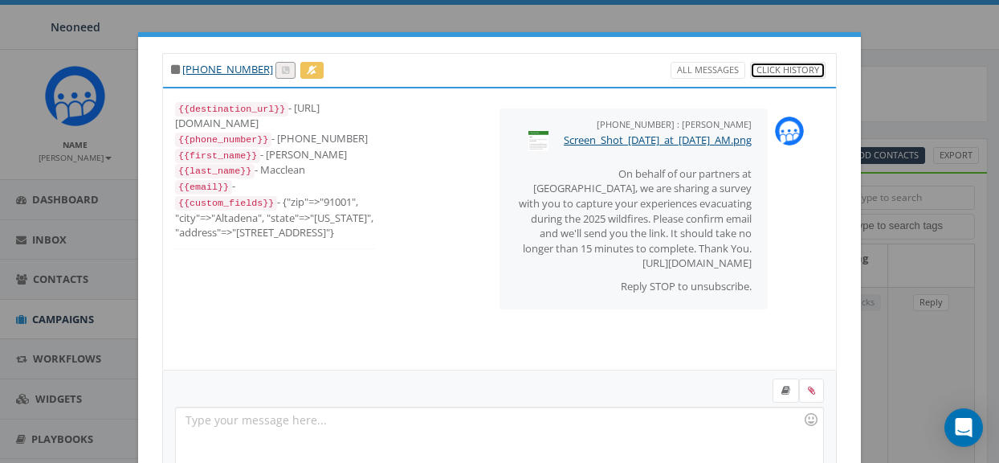
click at [796, 69] on link "Click History" at bounding box center [787, 70] width 75 height 17
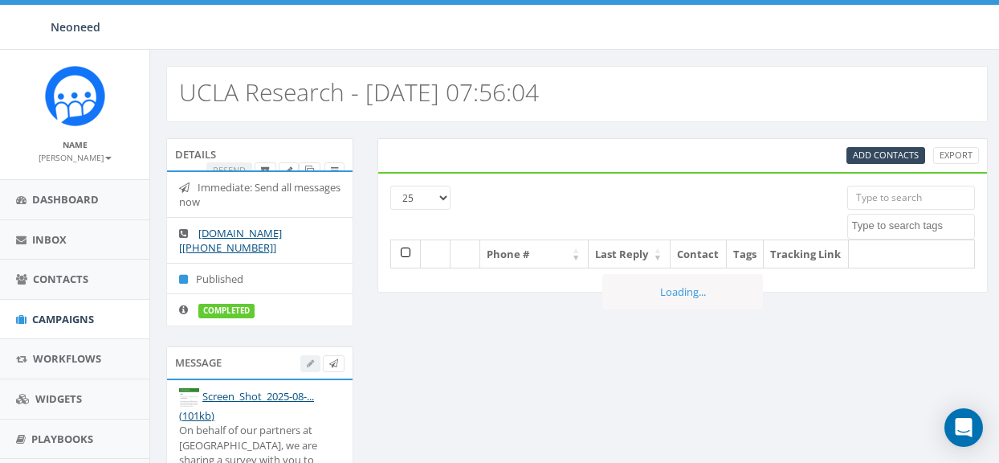
select select
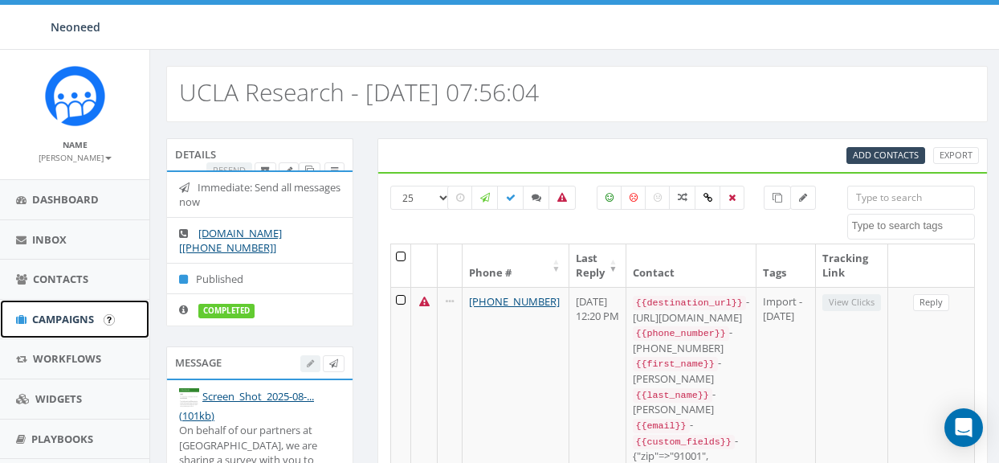
click at [68, 320] on span "Campaigns" at bounding box center [63, 319] width 62 height 14
